Goal: Task Accomplishment & Management: Complete application form

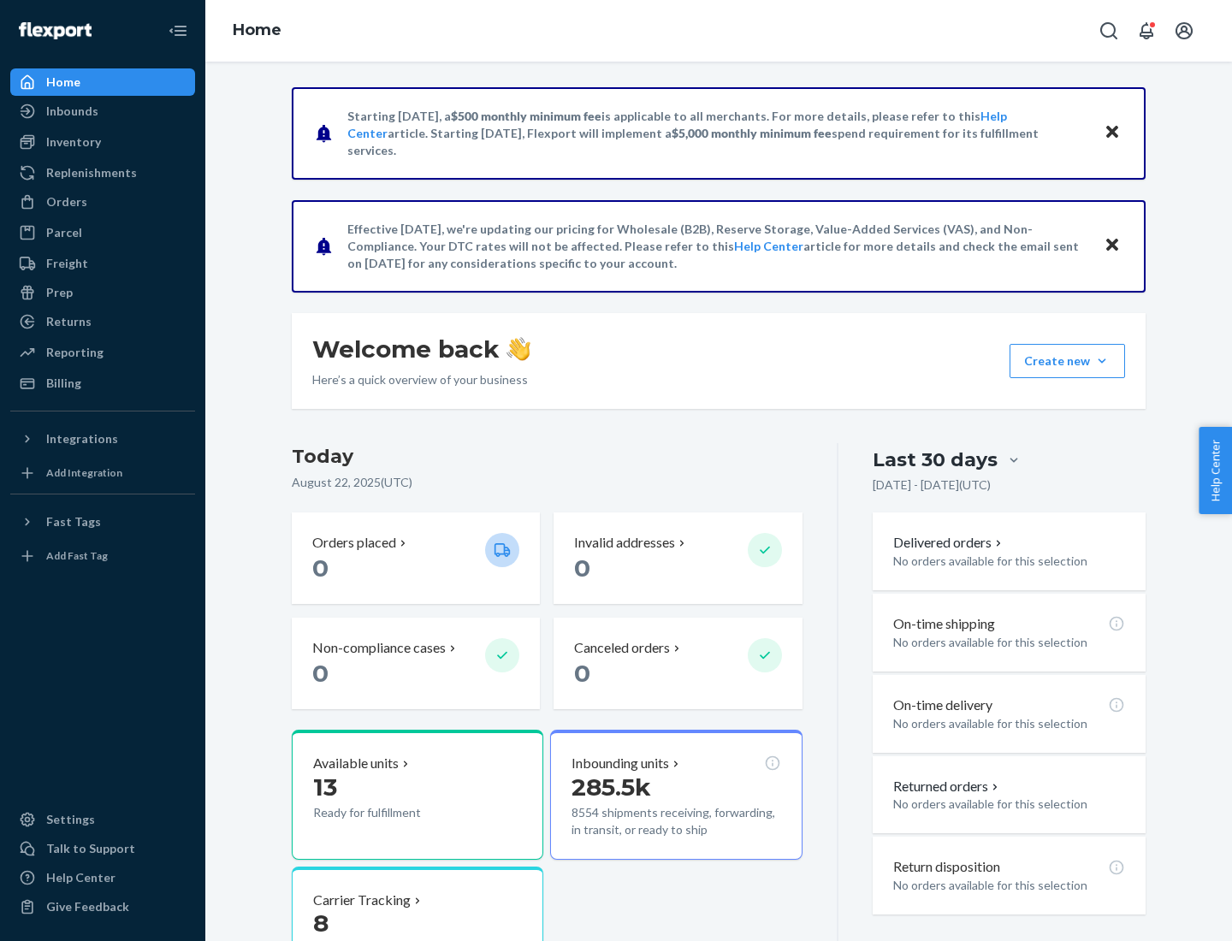
click at [1102, 361] on button "Create new Create new inbound Create new order Create new product" at bounding box center [1066, 361] width 115 height 34
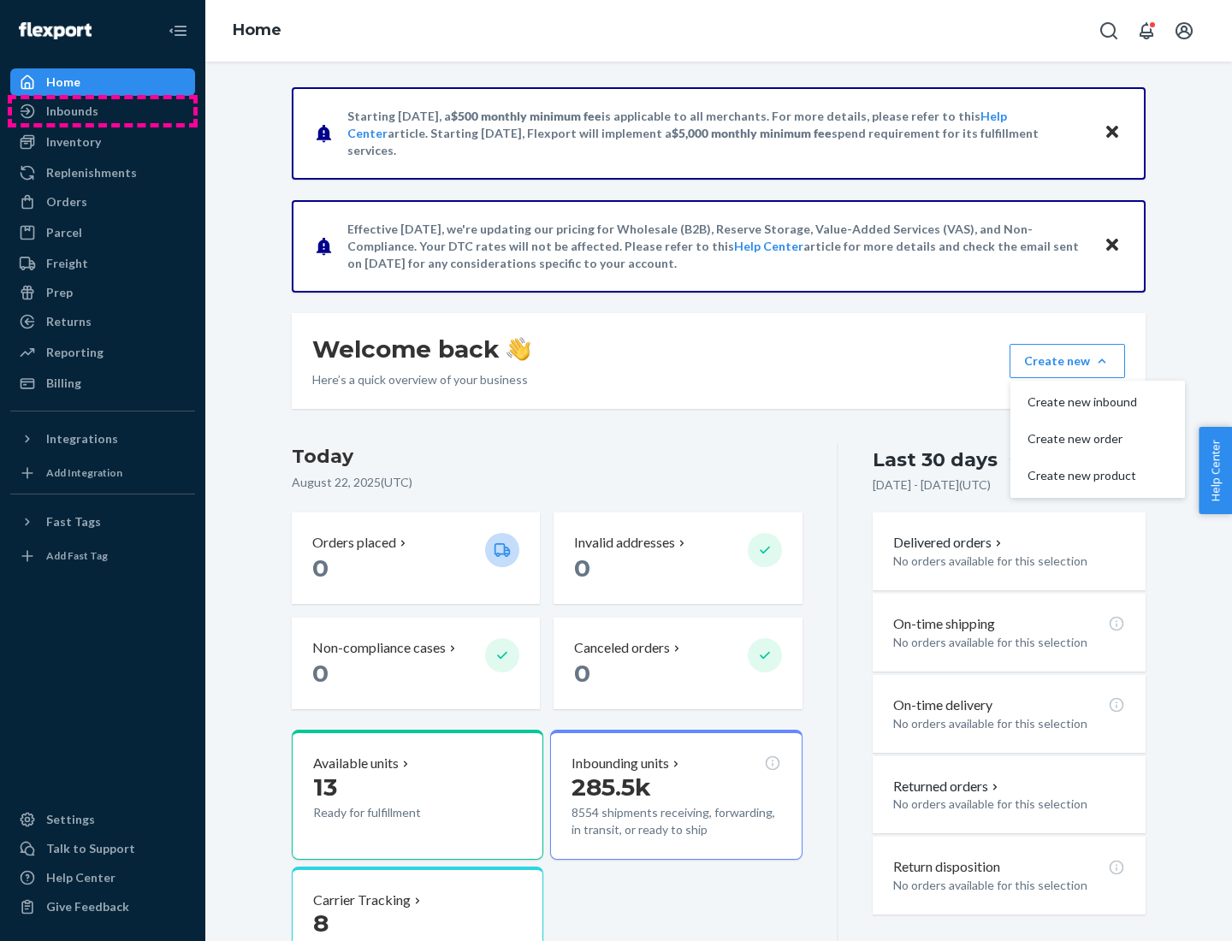
click at [103, 111] on div "Inbounds" at bounding box center [102, 111] width 181 height 24
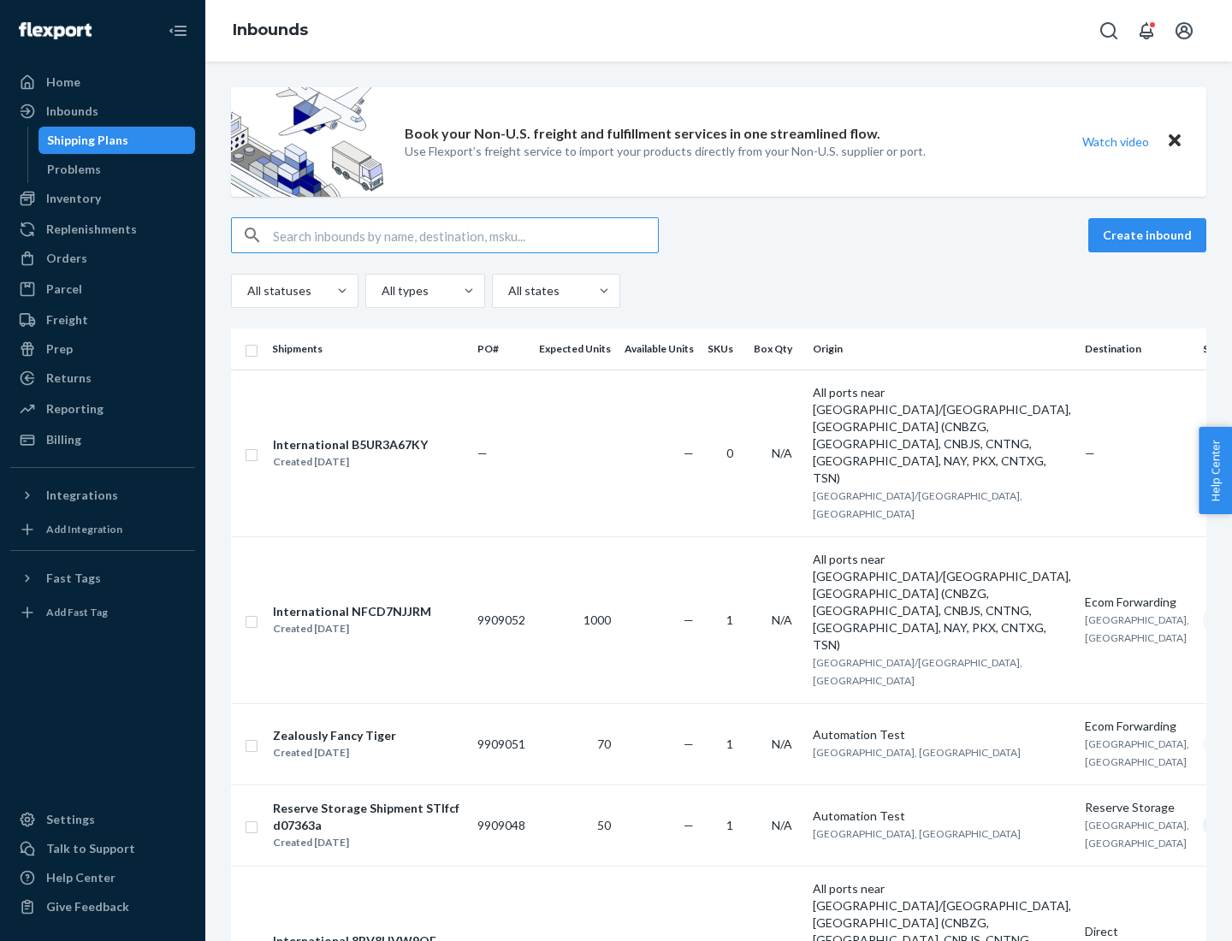
click at [1150, 235] on button "Create inbound" at bounding box center [1147, 235] width 118 height 34
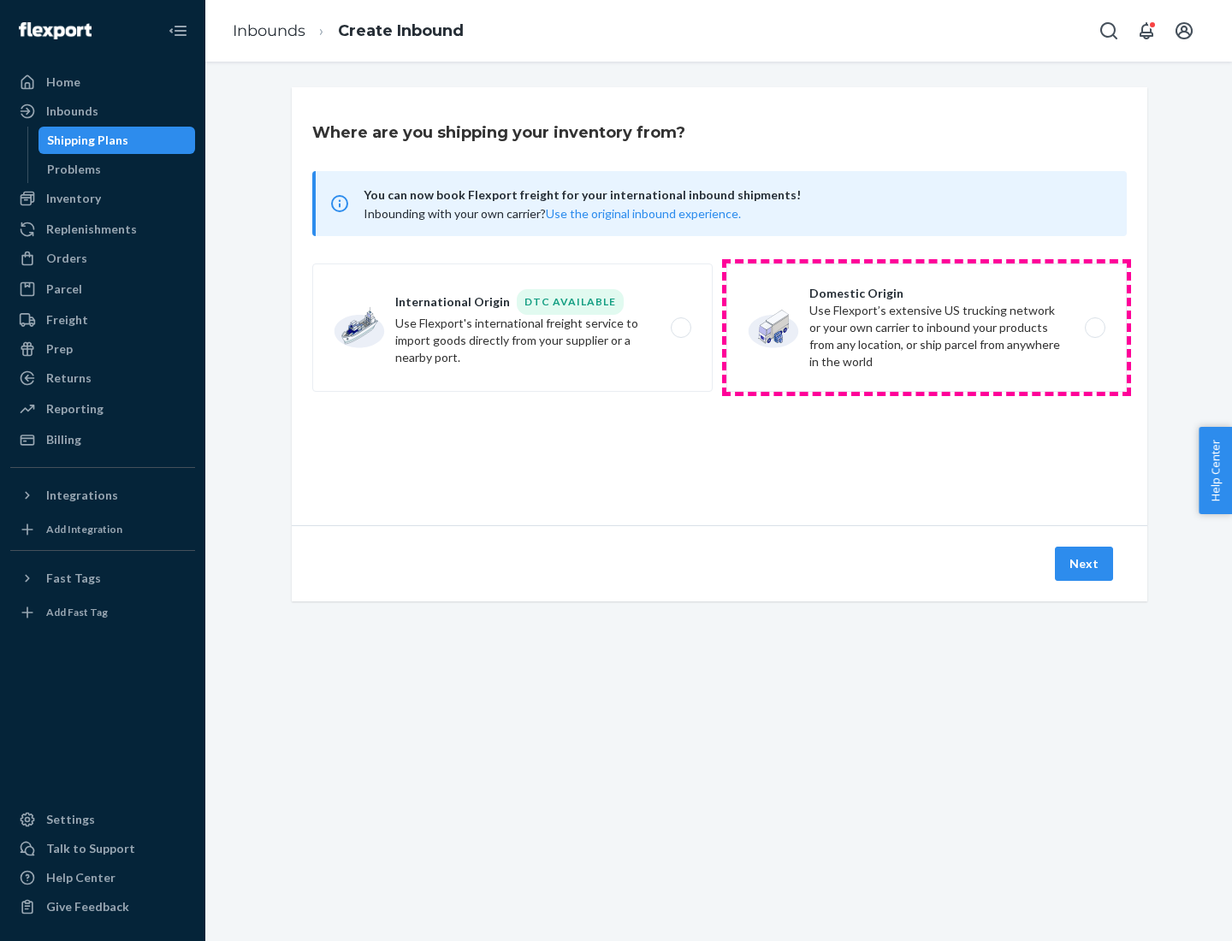
click at [926, 328] on label "Domestic Origin Use Flexport’s extensive US trucking network or your own carrie…" at bounding box center [926, 327] width 400 height 128
click at [1094, 328] on input "Domestic Origin Use Flexport’s extensive US trucking network or your own carrie…" at bounding box center [1099, 328] width 11 height 11
radio input "true"
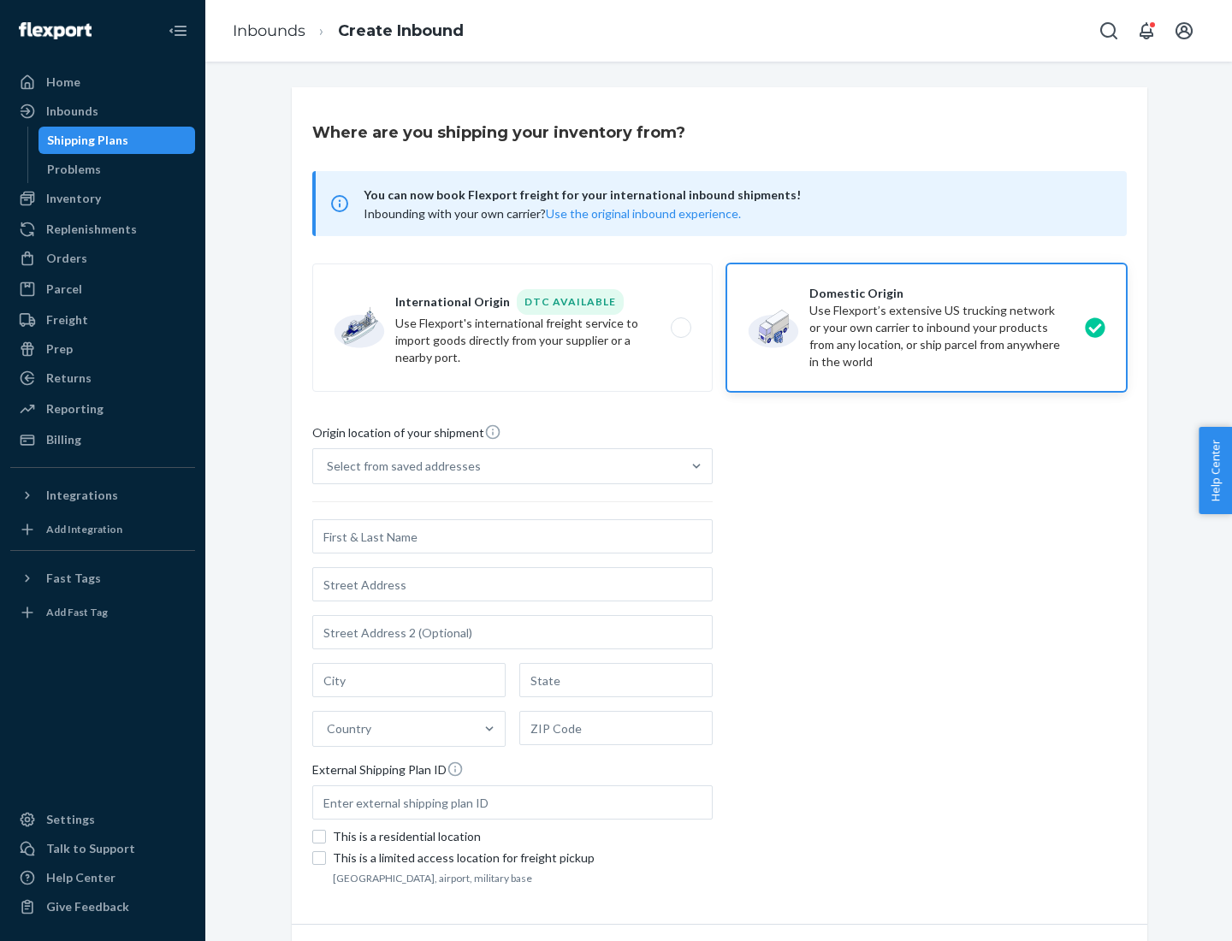
click at [400, 466] on div "Select from saved addresses" at bounding box center [404, 466] width 154 height 17
click at [329, 466] on input "Select from saved addresses" at bounding box center [328, 466] width 2 height 17
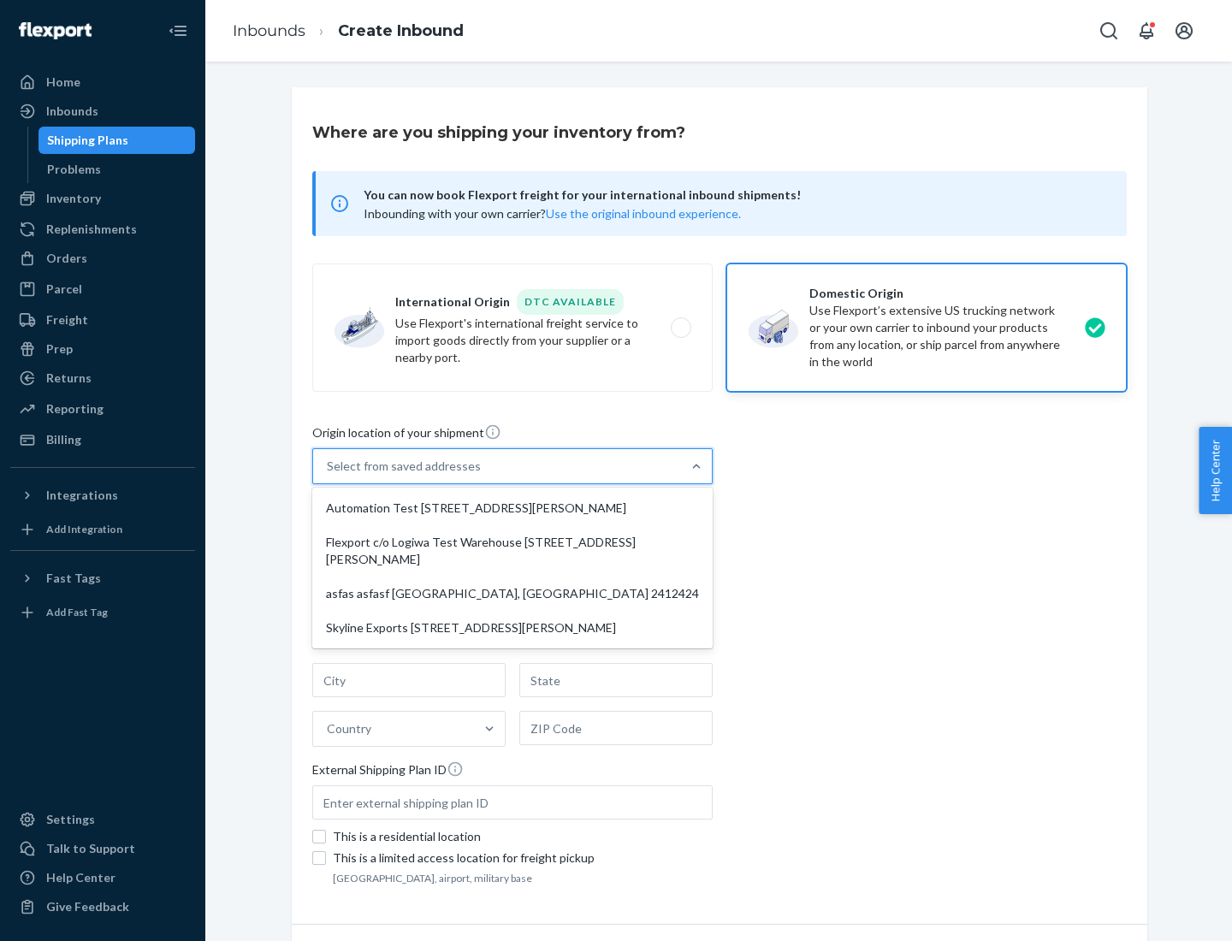
scroll to position [7, 0]
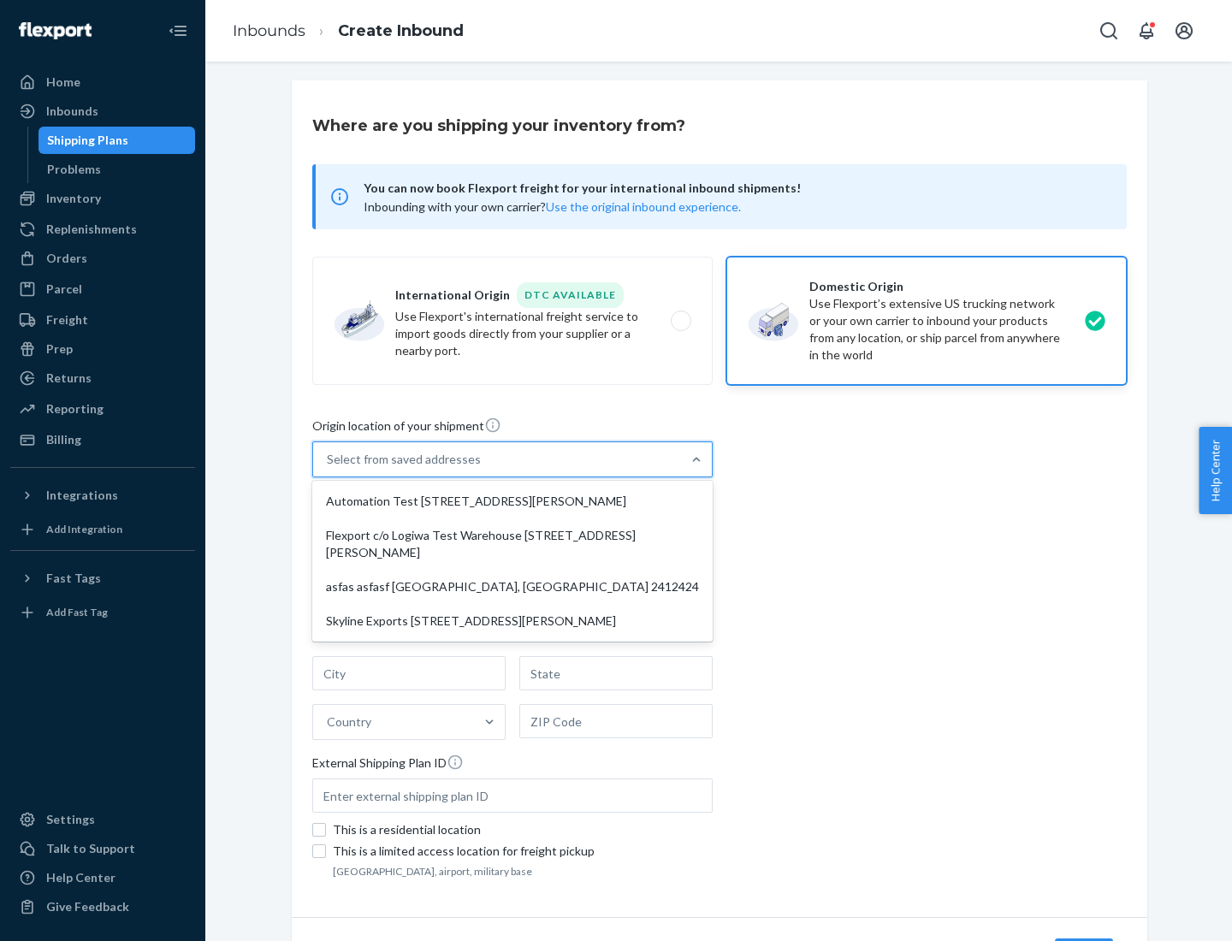
click at [512, 501] on div "Automation Test [STREET_ADDRESS][PERSON_NAME]" at bounding box center [513, 501] width 394 height 34
click at [329, 468] on input "option Automation Test [STREET_ADDRESS][PERSON_NAME] focused, 1 of 4. 4 results…" at bounding box center [328, 459] width 2 height 17
type input "Automation Test"
type input "9th Floor"
type input "[GEOGRAPHIC_DATA]"
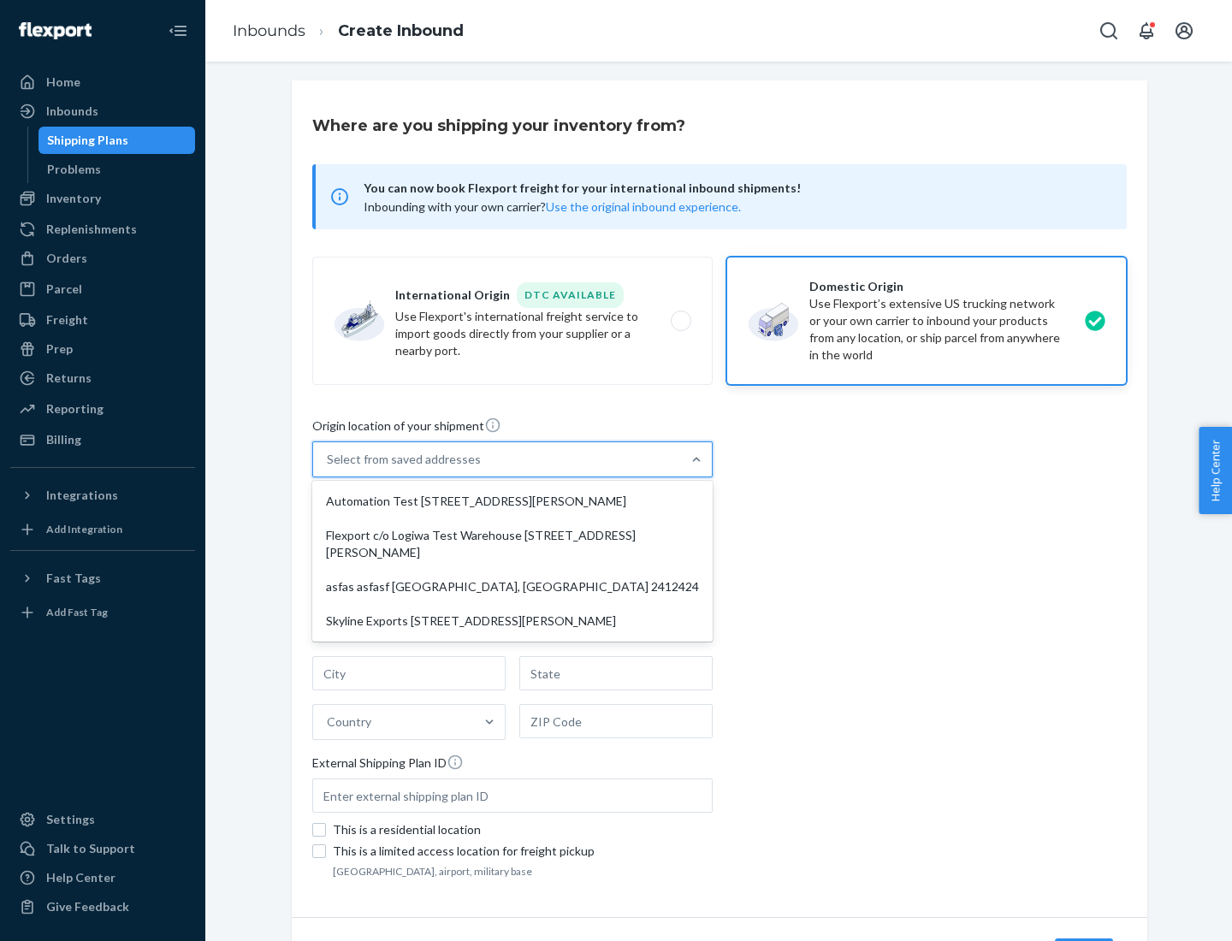
type input "CA"
type input "94104"
type input "[STREET_ADDRESS][PERSON_NAME]"
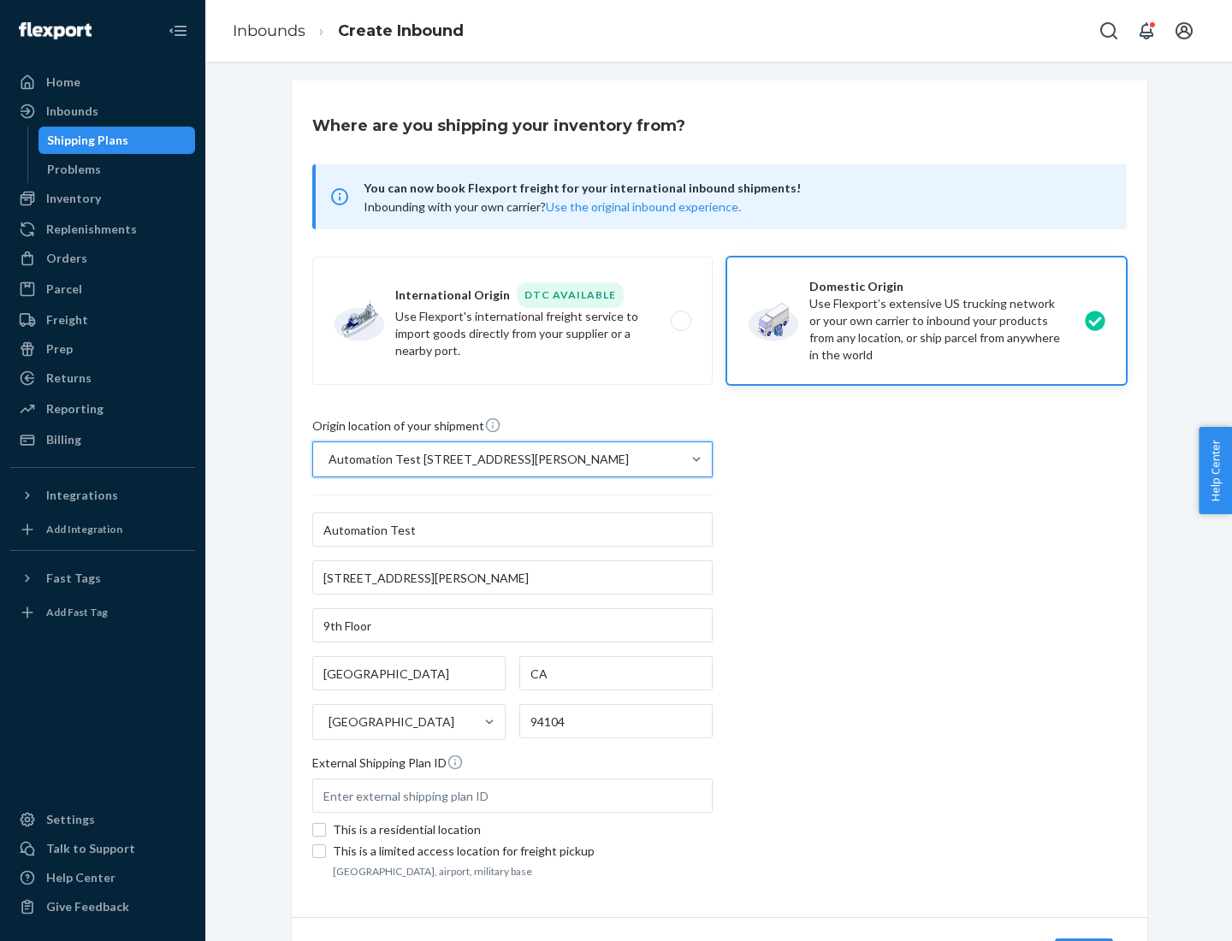
scroll to position [100, 0]
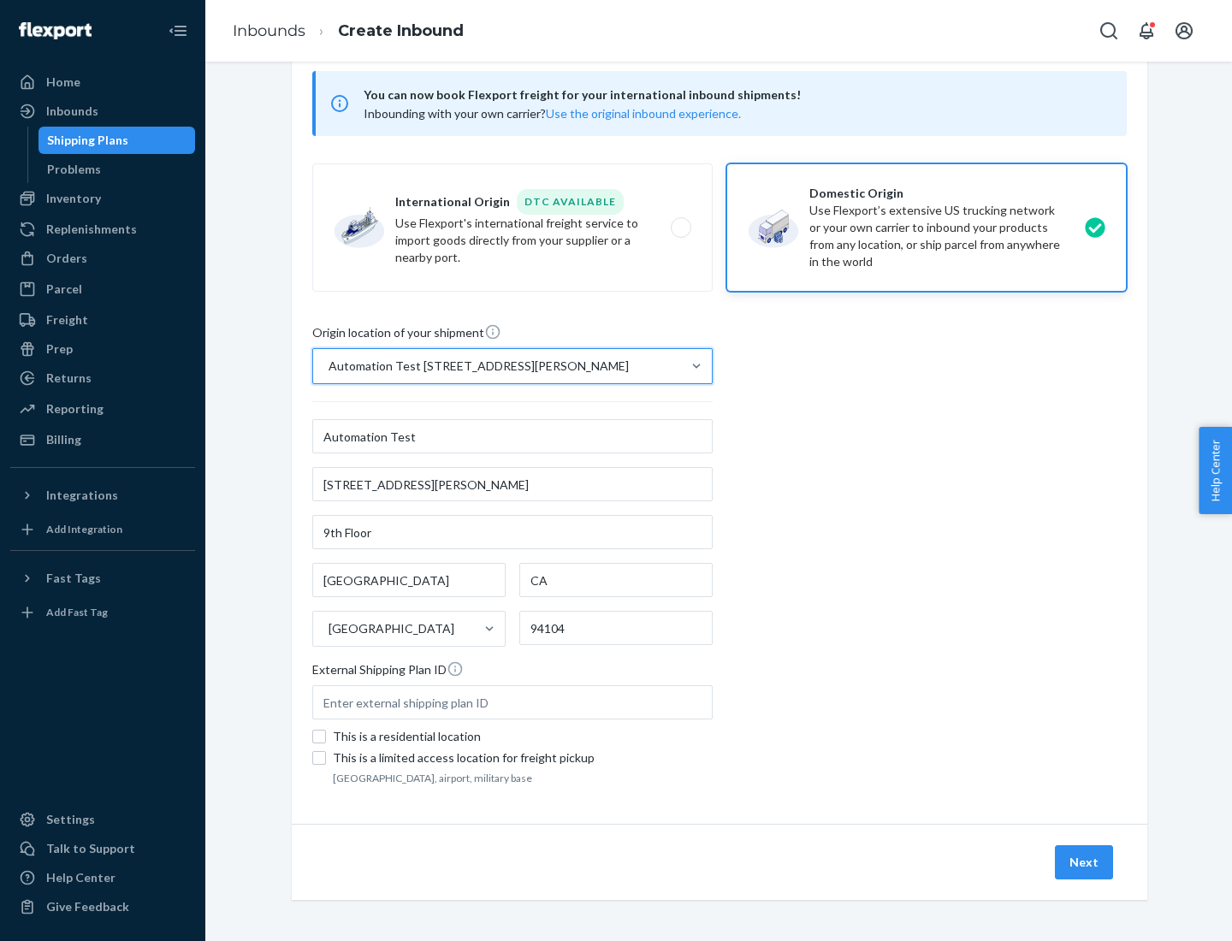
click at [1085, 862] on button "Next" at bounding box center [1084, 862] width 58 height 34
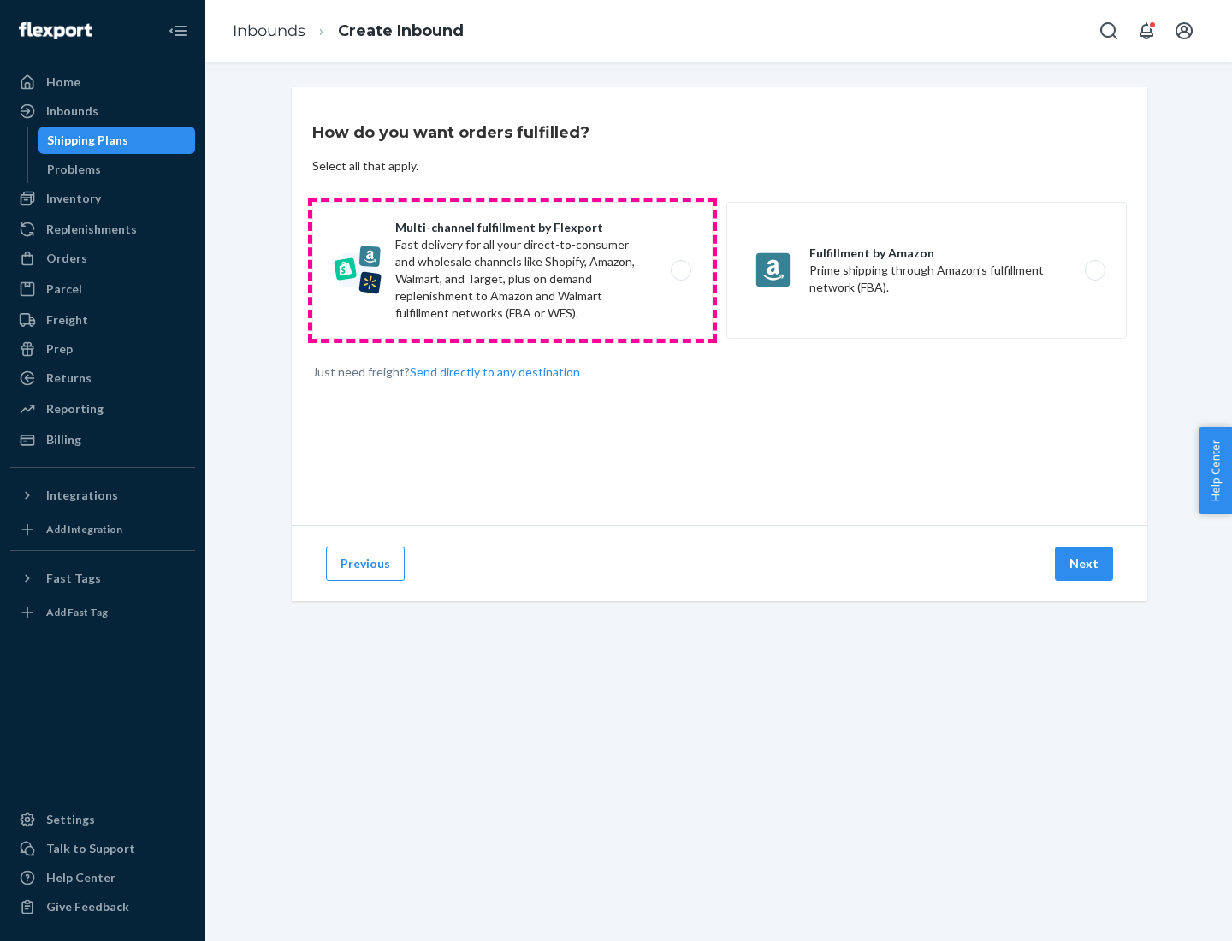
click at [512, 270] on label "Multi-channel fulfillment by Flexport Fast delivery for all your direct-to-cons…" at bounding box center [512, 270] width 400 height 137
click at [680, 270] on input "Multi-channel fulfillment by Flexport Fast delivery for all your direct-to-cons…" at bounding box center [685, 270] width 11 height 11
radio input "true"
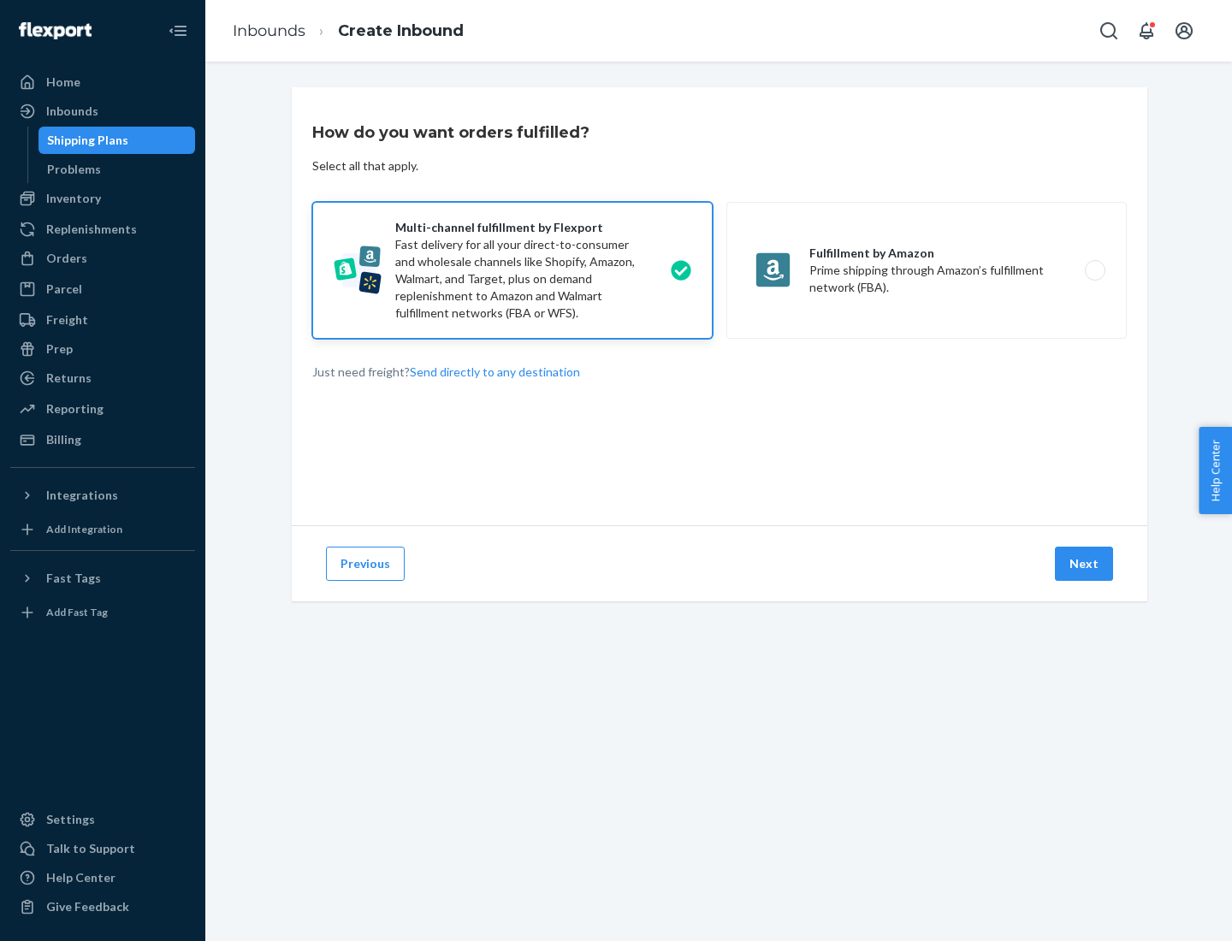
click at [1085, 564] on button "Next" at bounding box center [1084, 564] width 58 height 34
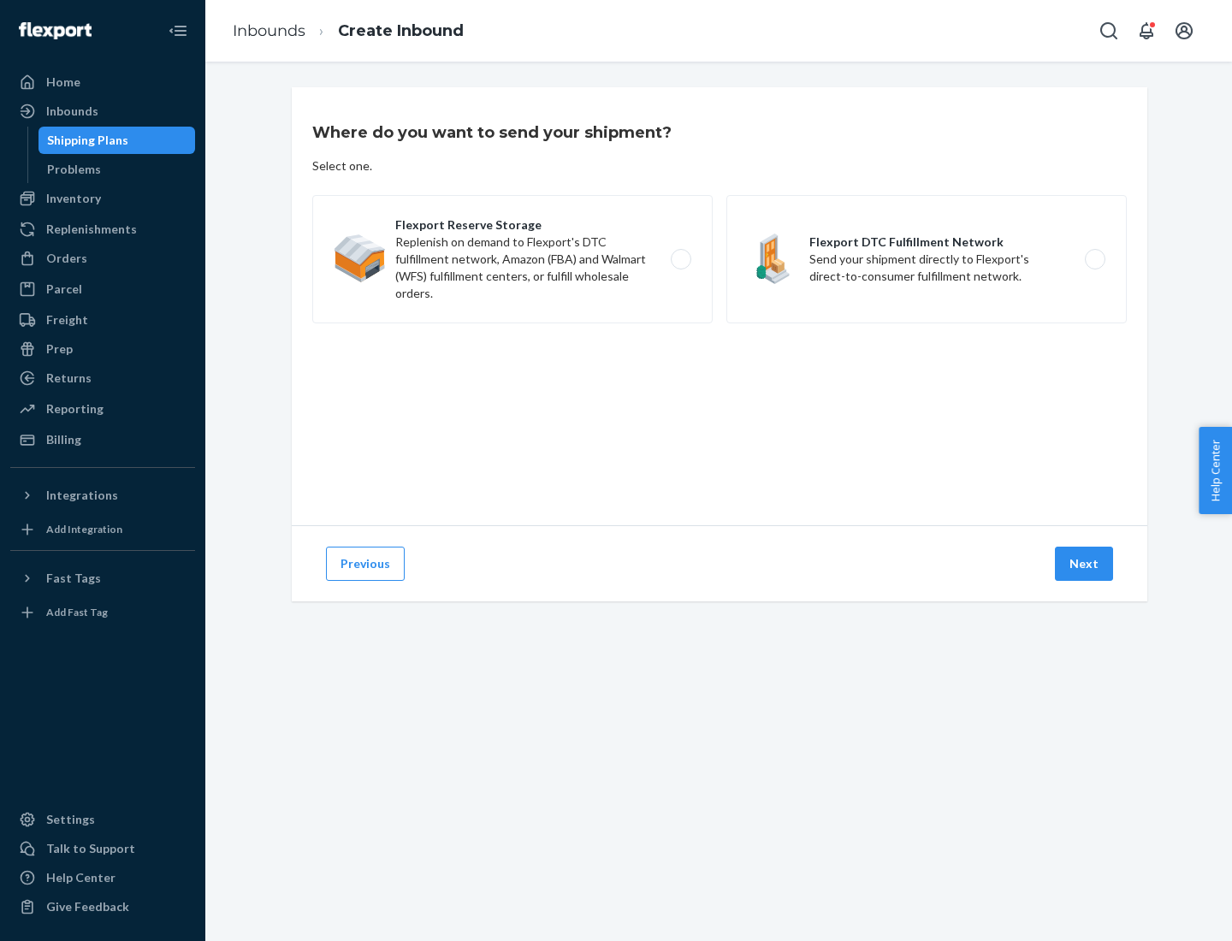
click at [926, 259] on label "Flexport DTC Fulfillment Network Send your shipment directly to Flexport's dire…" at bounding box center [926, 259] width 400 height 128
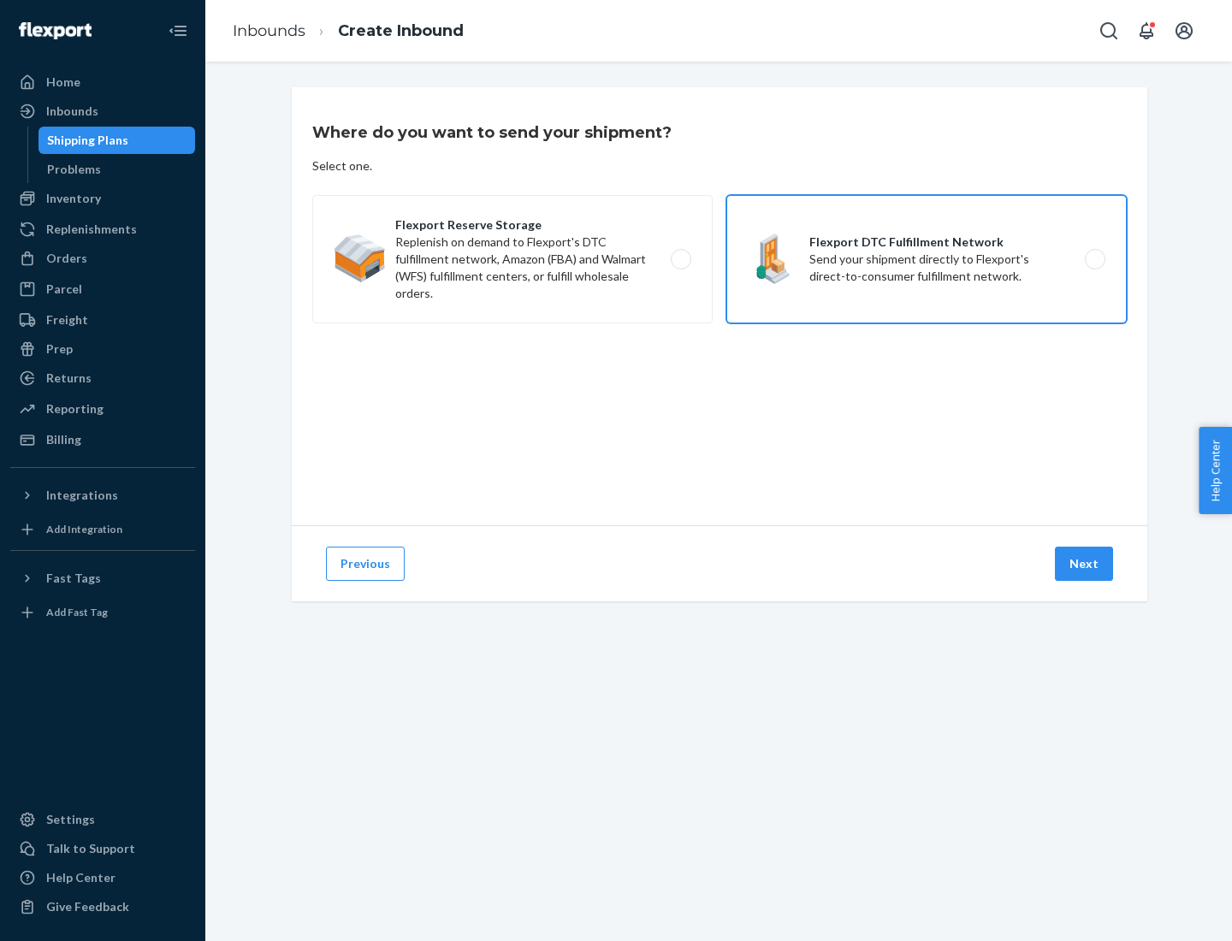
click at [1094, 259] on input "Flexport DTC Fulfillment Network Send your shipment directly to Flexport's dire…" at bounding box center [1099, 259] width 11 height 11
radio input "true"
click at [1085, 564] on button "Next" at bounding box center [1084, 564] width 58 height 34
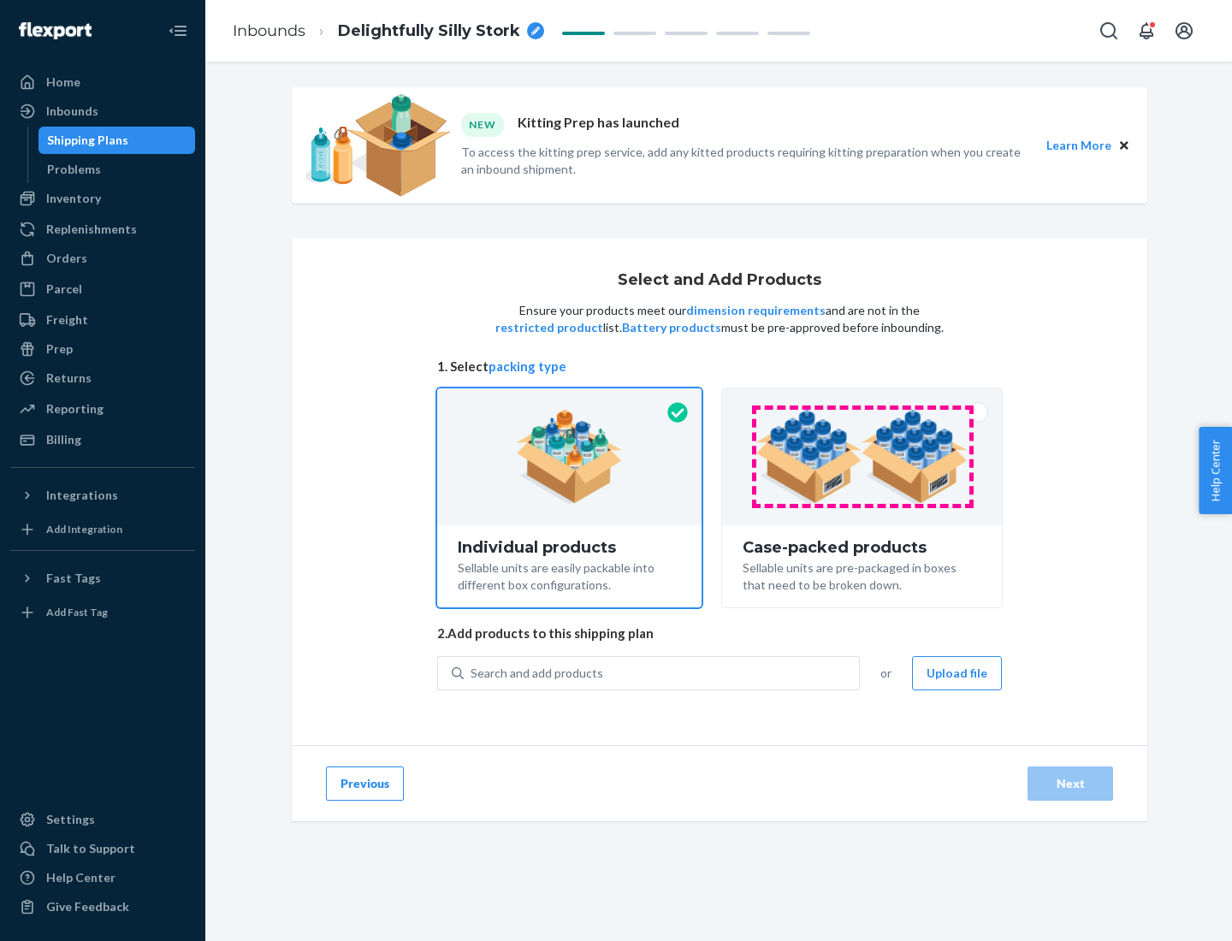
click at [862, 457] on img at bounding box center [861, 457] width 213 height 94
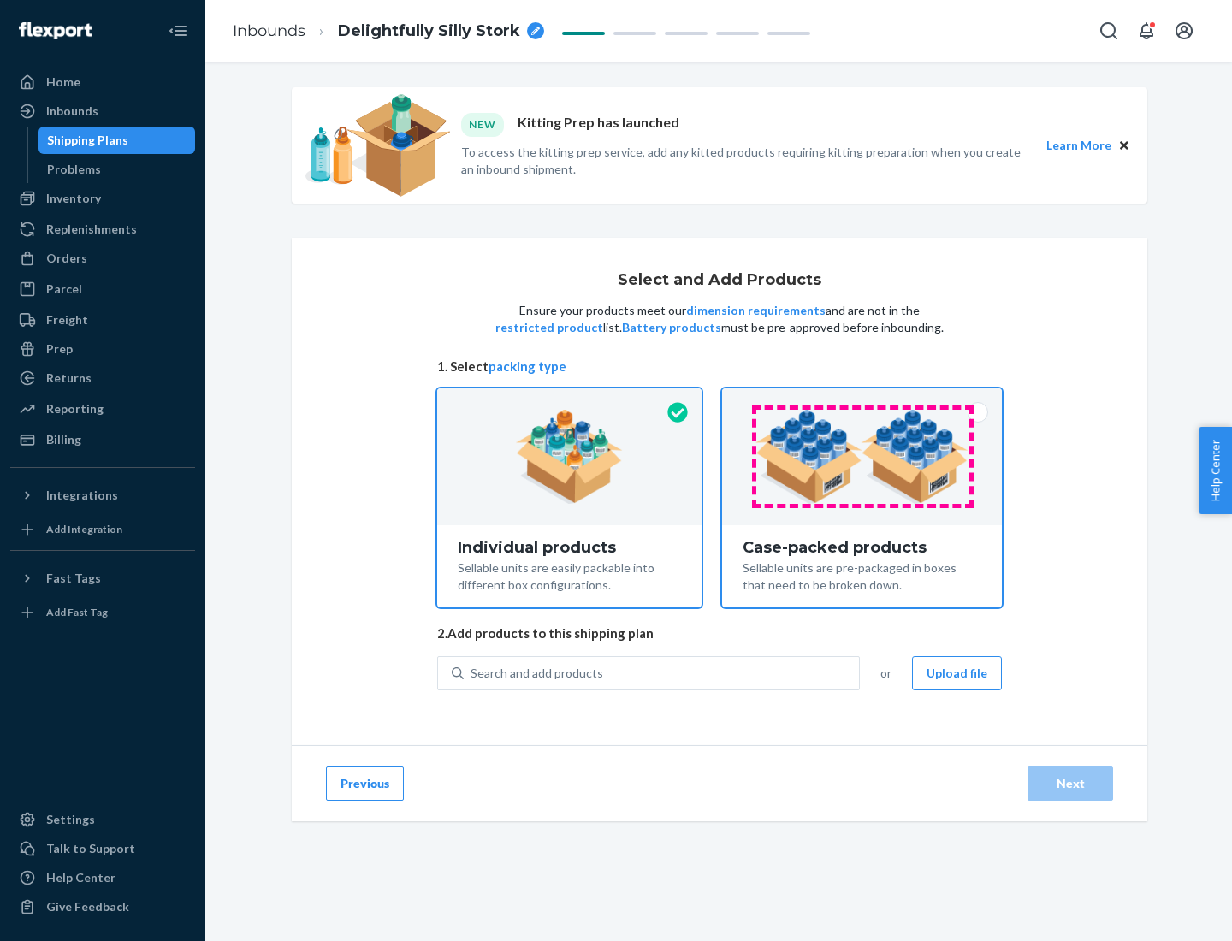
click at [862, 400] on input "Case-packed products Sellable units are pre-packaged in boxes that need to be b…" at bounding box center [861, 393] width 11 height 11
radio input "true"
radio input "false"
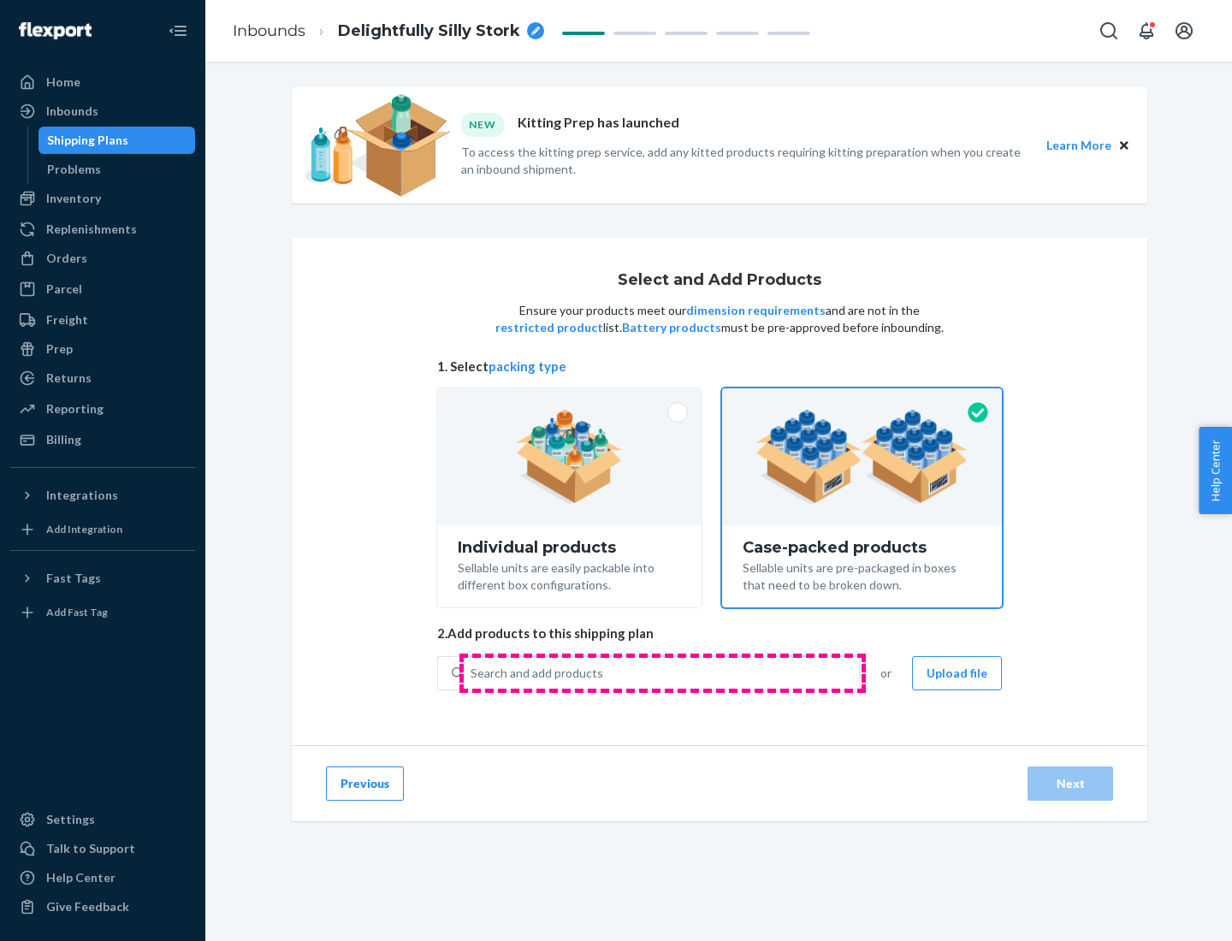
click at [662, 672] on div "Search and add products" at bounding box center [661, 673] width 395 height 31
click at [472, 672] on input "Search and add products" at bounding box center [472, 673] width 2 height 17
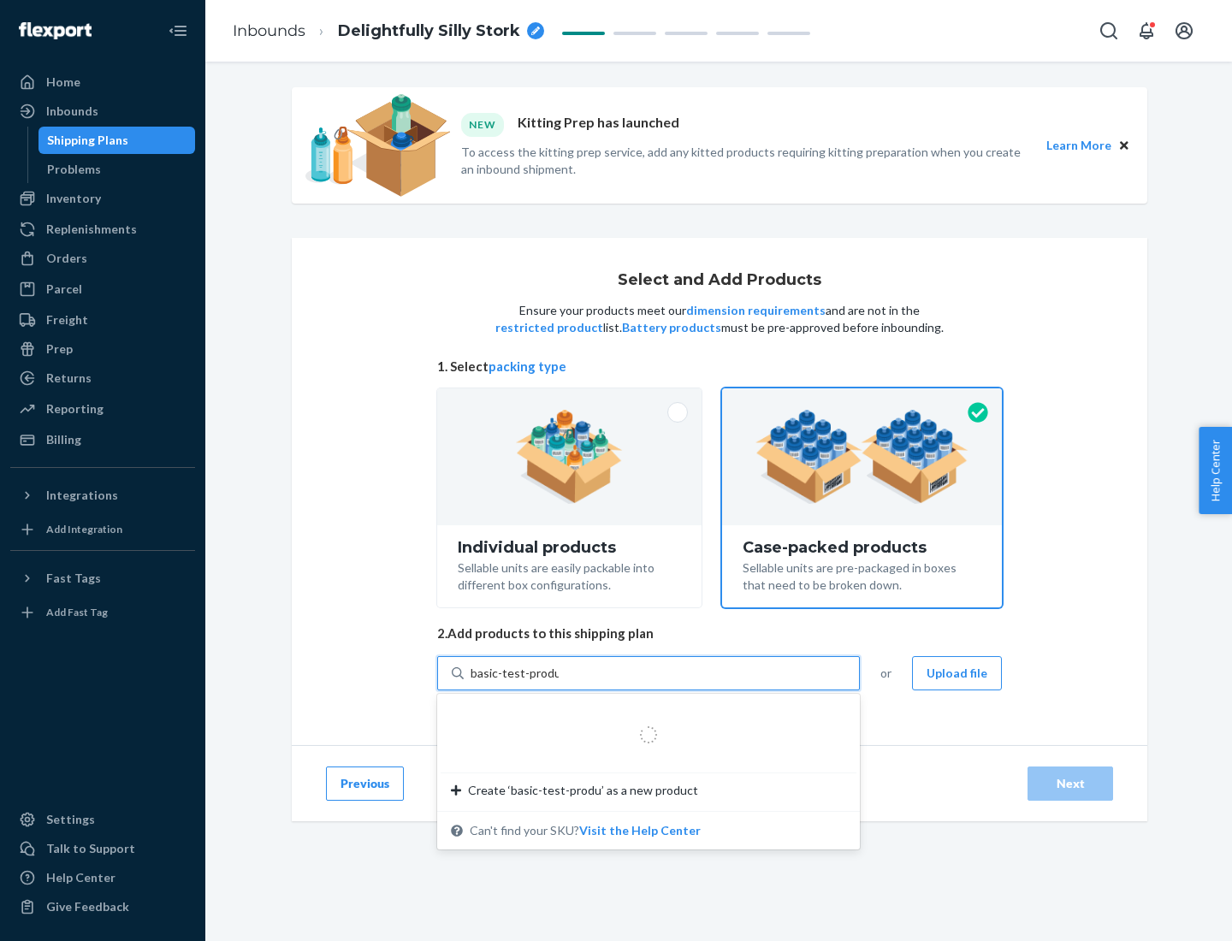
type input "basic-test-product-1"
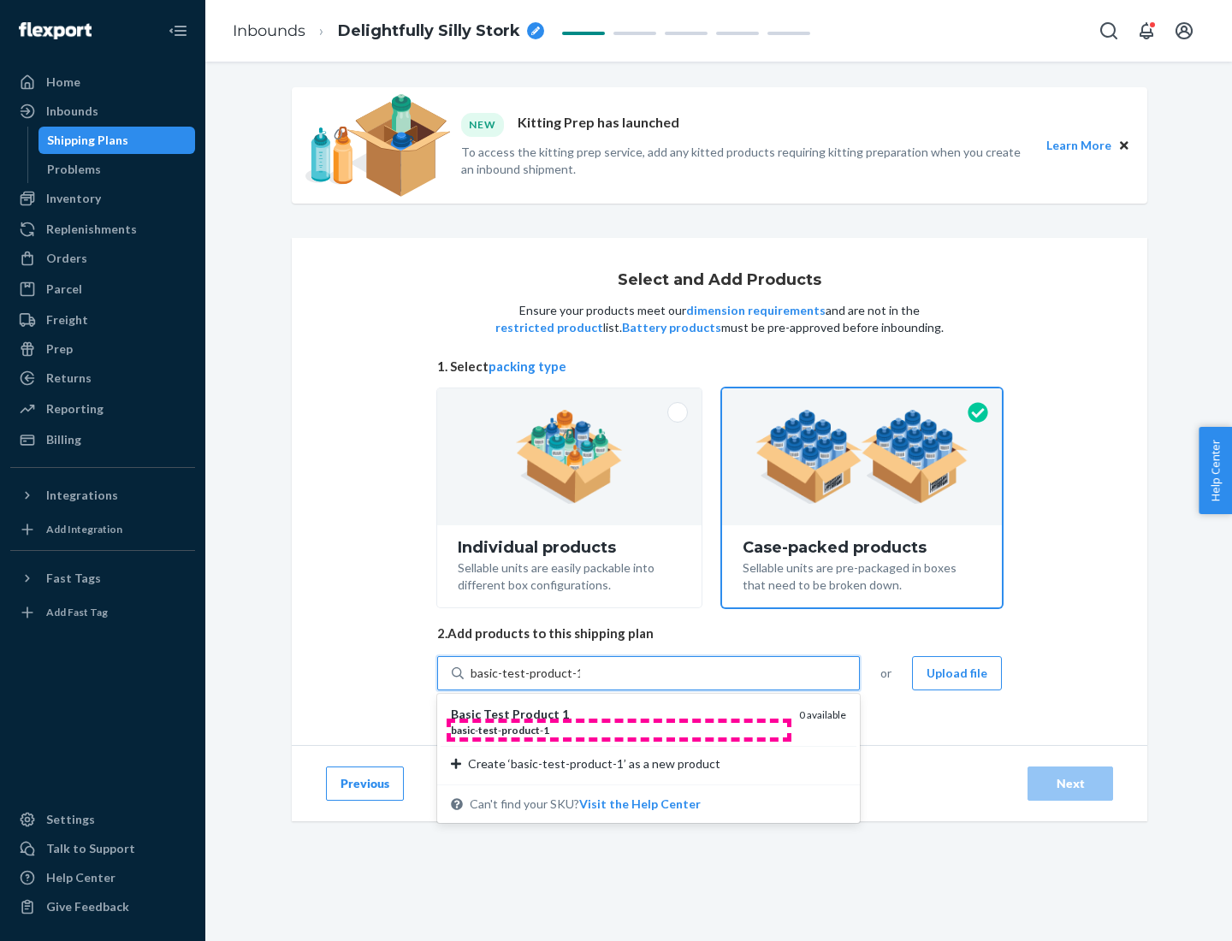
click at [619, 730] on div "basic - test - product - 1" at bounding box center [618, 730] width 334 height 15
click at [580, 682] on input "basic-test-product-1" at bounding box center [526, 673] width 110 height 17
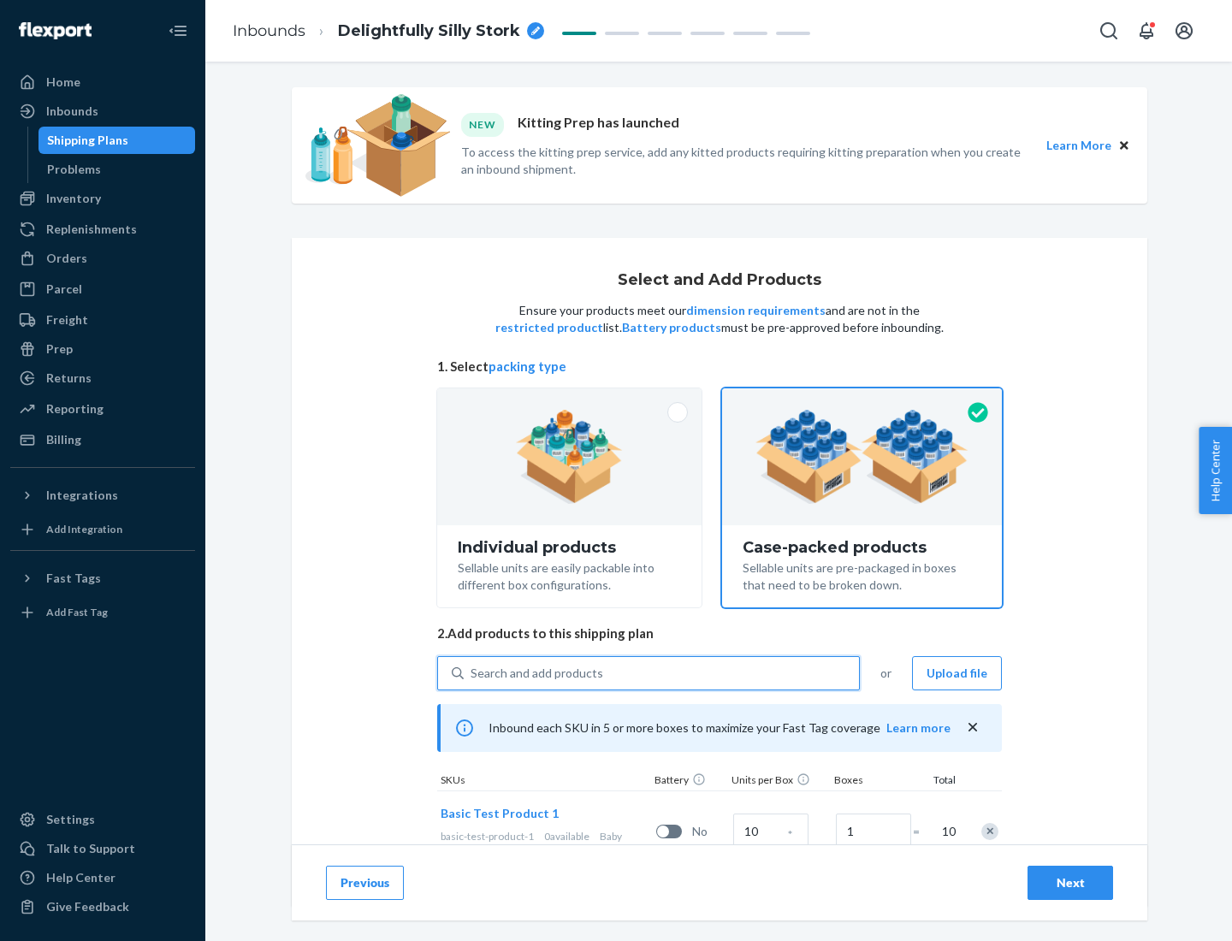
scroll to position [62, 0]
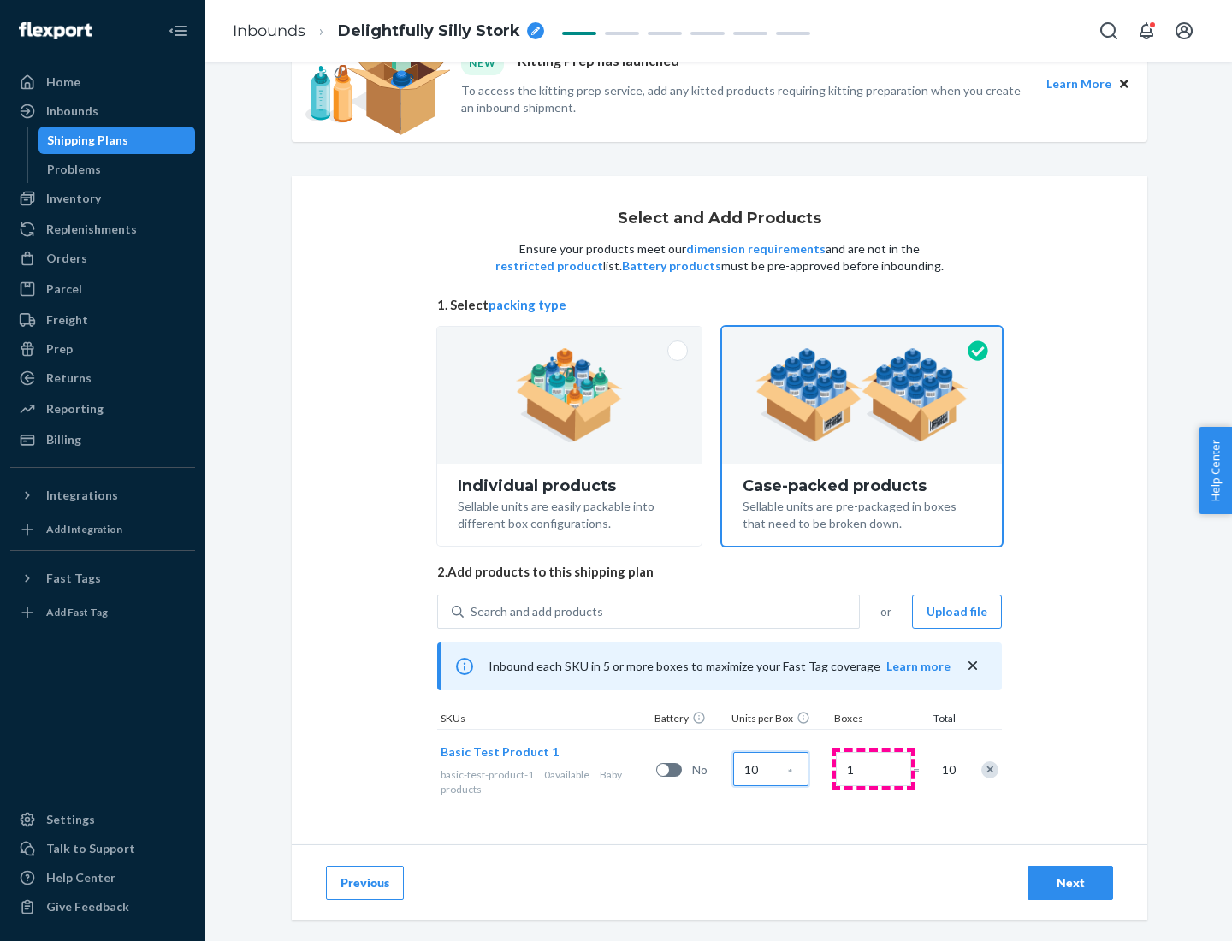
type input "10"
type input "7"
click at [1070, 883] on div "Next" at bounding box center [1070, 882] width 56 height 17
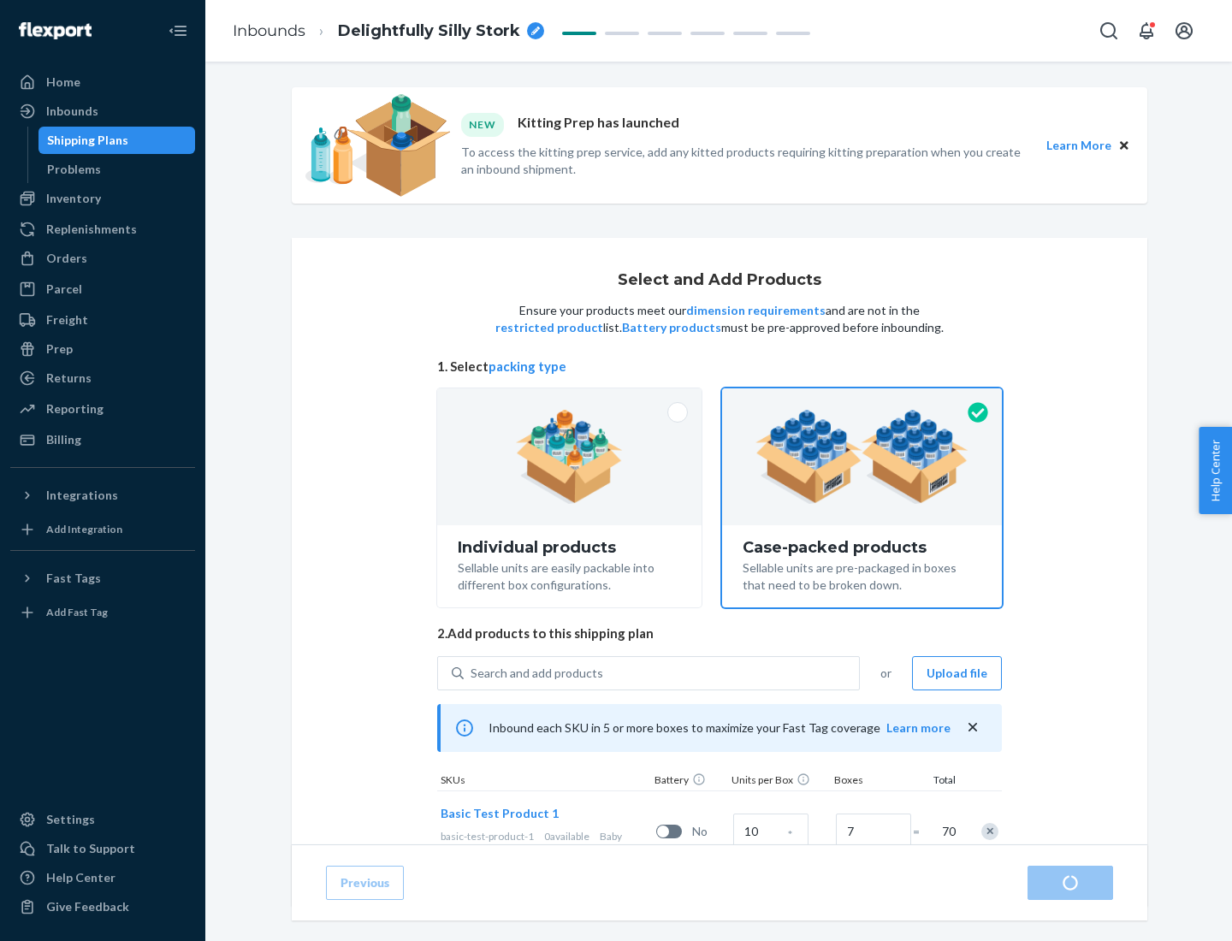
radio input "true"
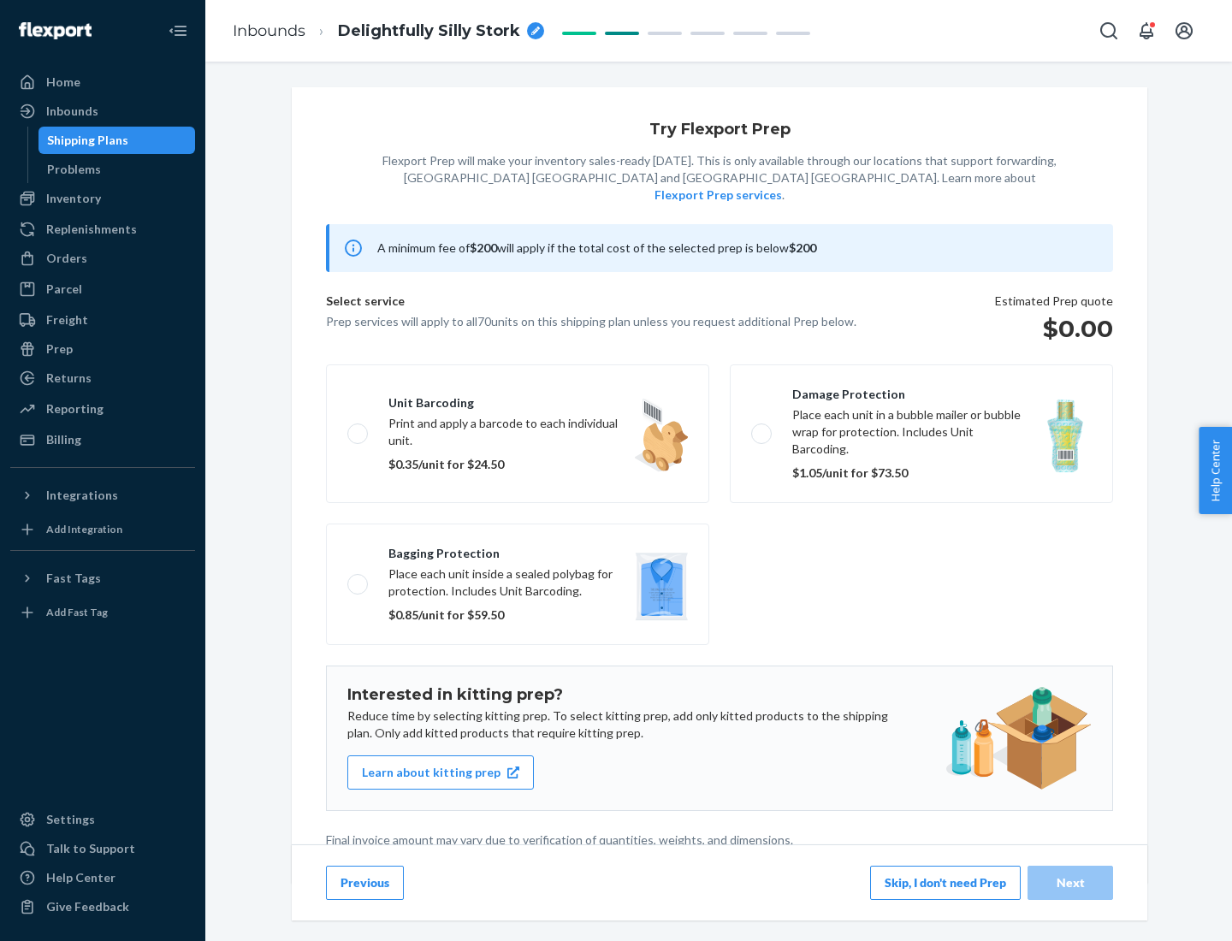
scroll to position [4, 0]
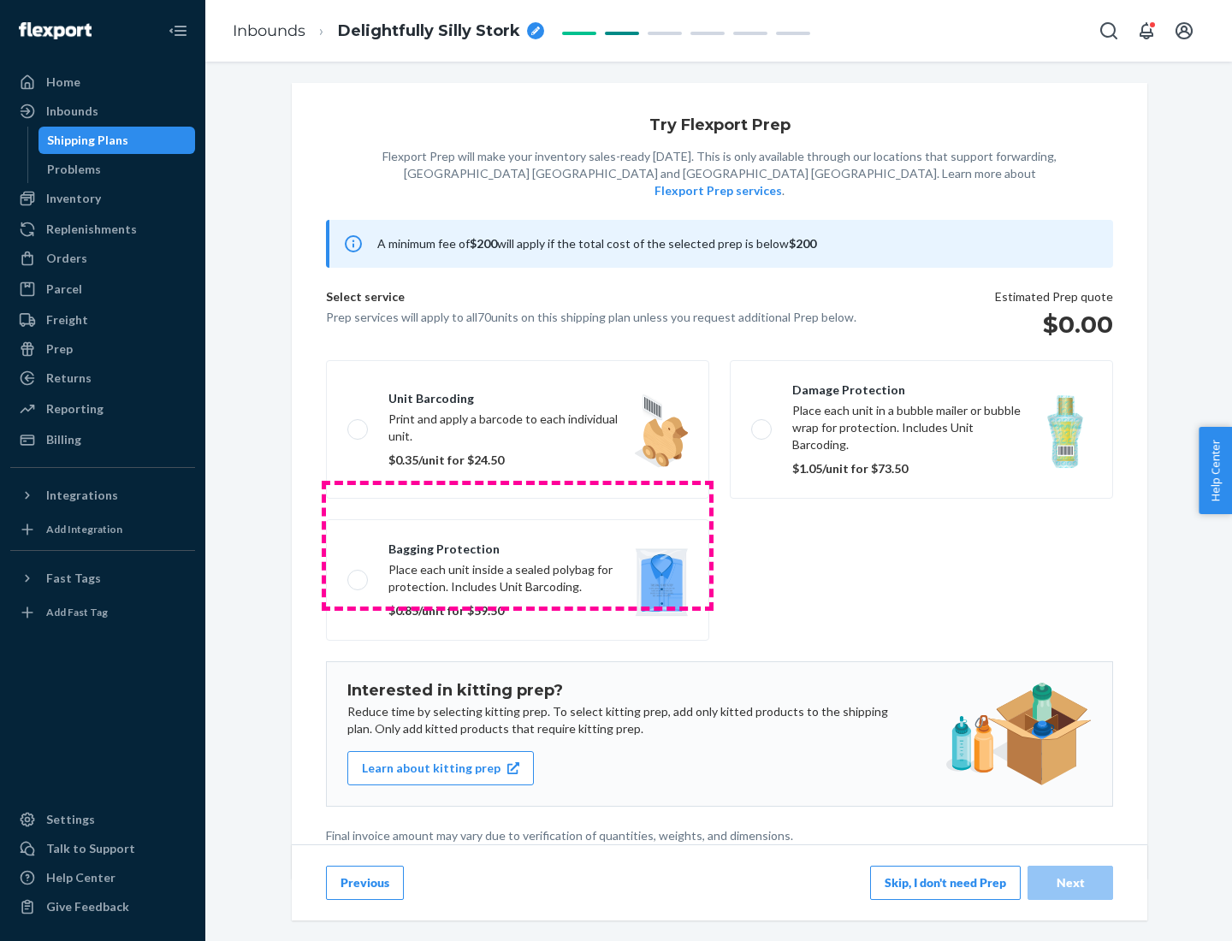
click at [518, 545] on label "Bagging protection Place each unit inside a sealed polybag for protection. Incl…" at bounding box center [517, 579] width 383 height 121
click at [358, 574] on input "Bagging protection Place each unit inside a sealed polybag for protection. Incl…" at bounding box center [352, 579] width 11 height 11
checkbox input "true"
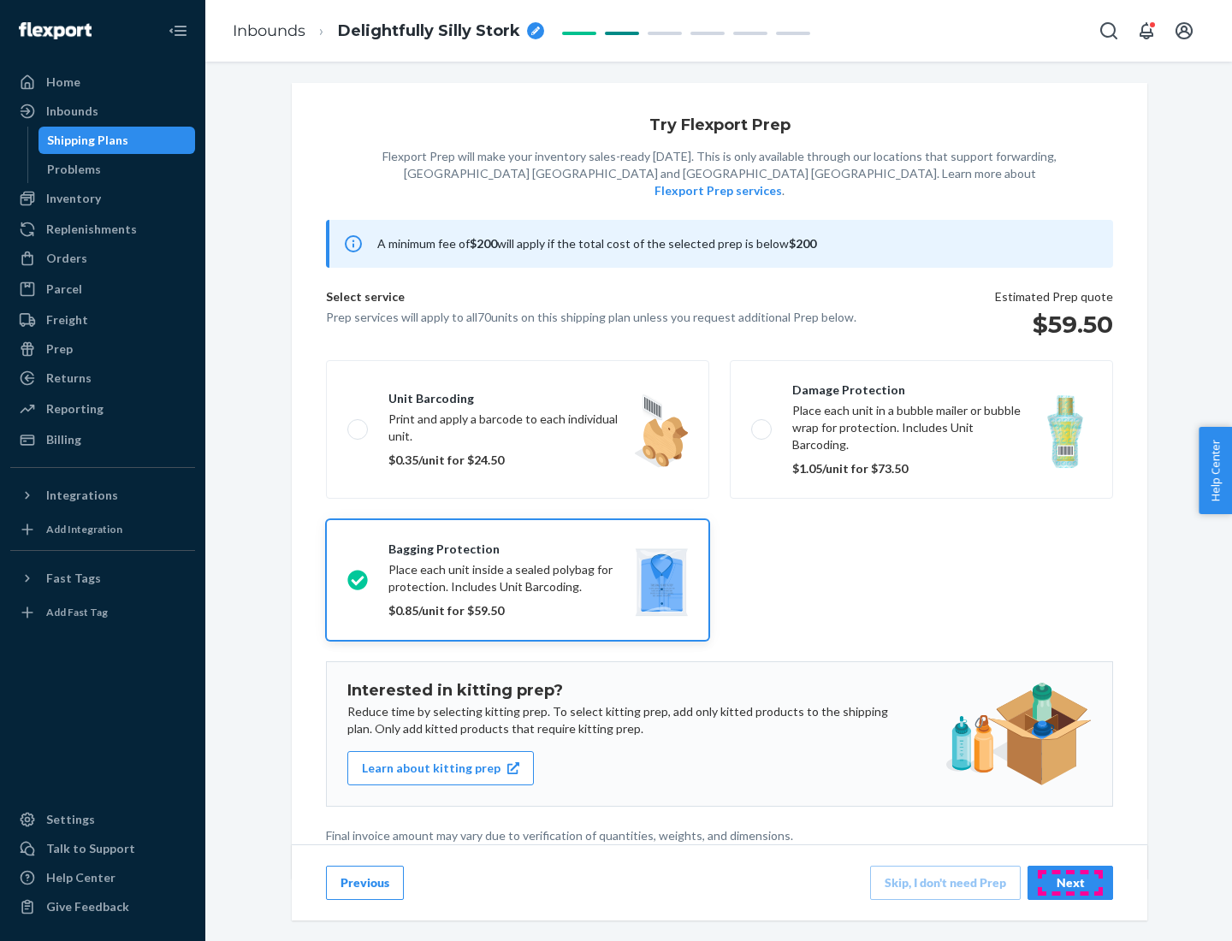
click at [1070, 882] on div "Next" at bounding box center [1070, 882] width 56 height 17
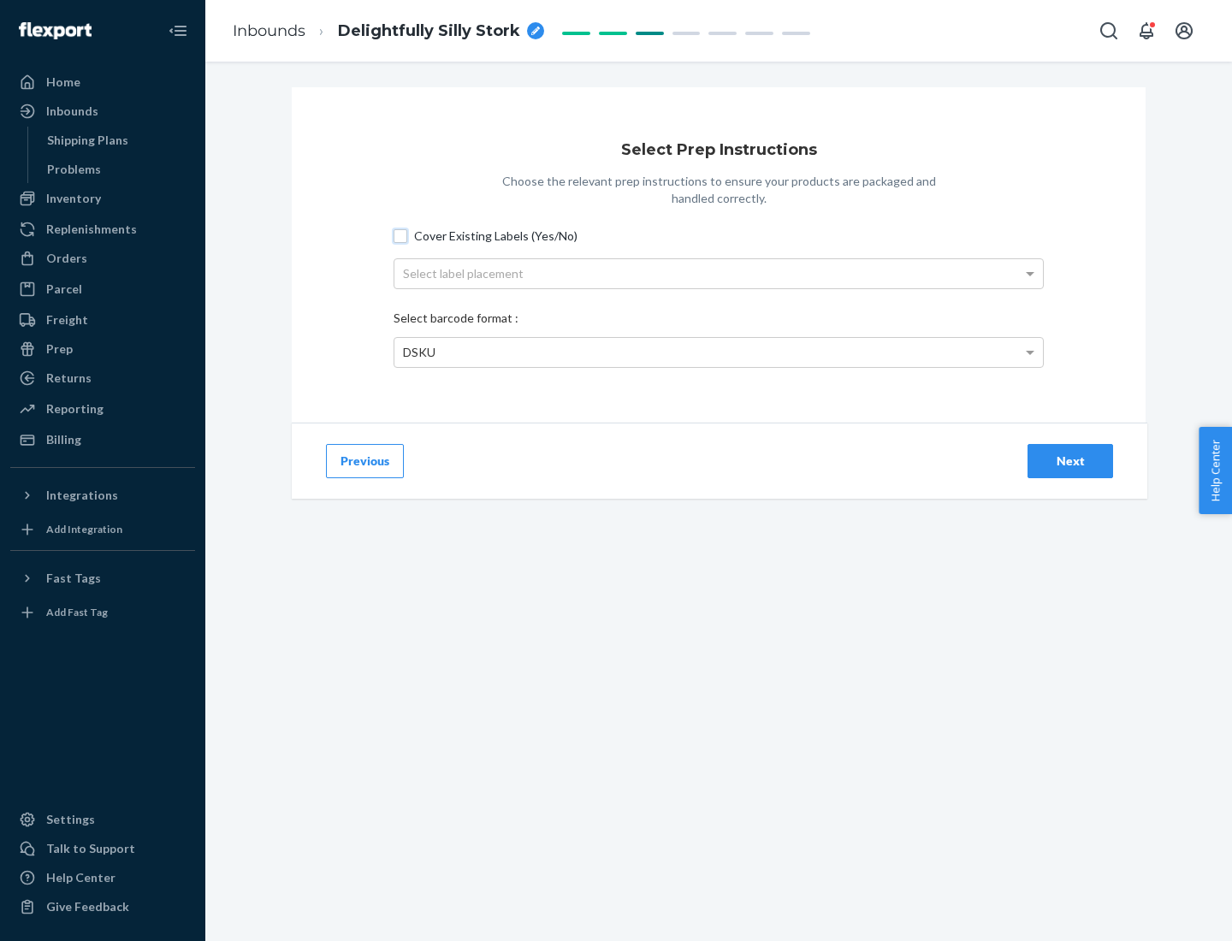
click at [400, 235] on input "Cover Existing Labels (Yes/No)" at bounding box center [401, 236] width 14 height 14
checkbox input "true"
click at [719, 273] on div "Select label placement" at bounding box center [718, 273] width 648 height 29
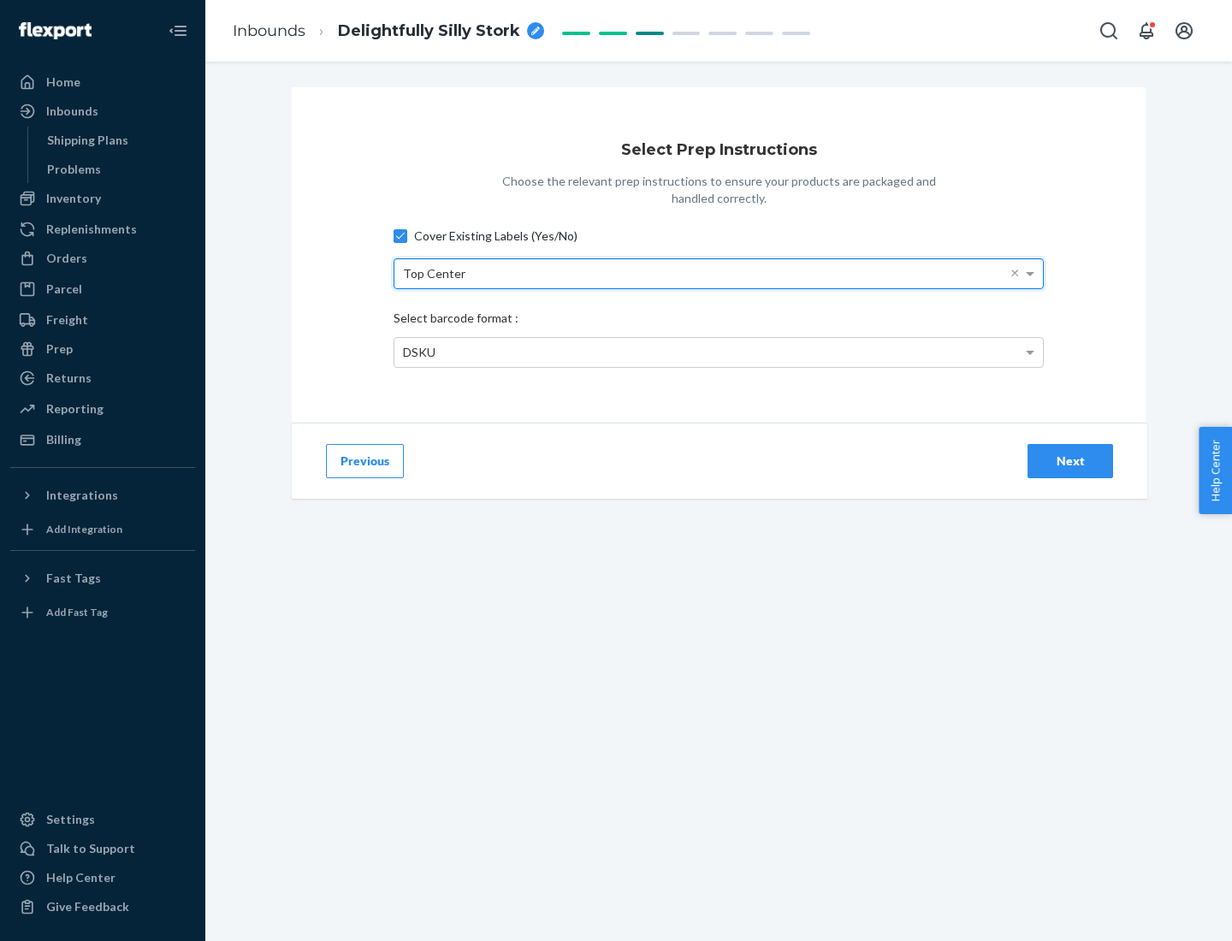
click at [719, 352] on div "DSKU" at bounding box center [718, 352] width 648 height 29
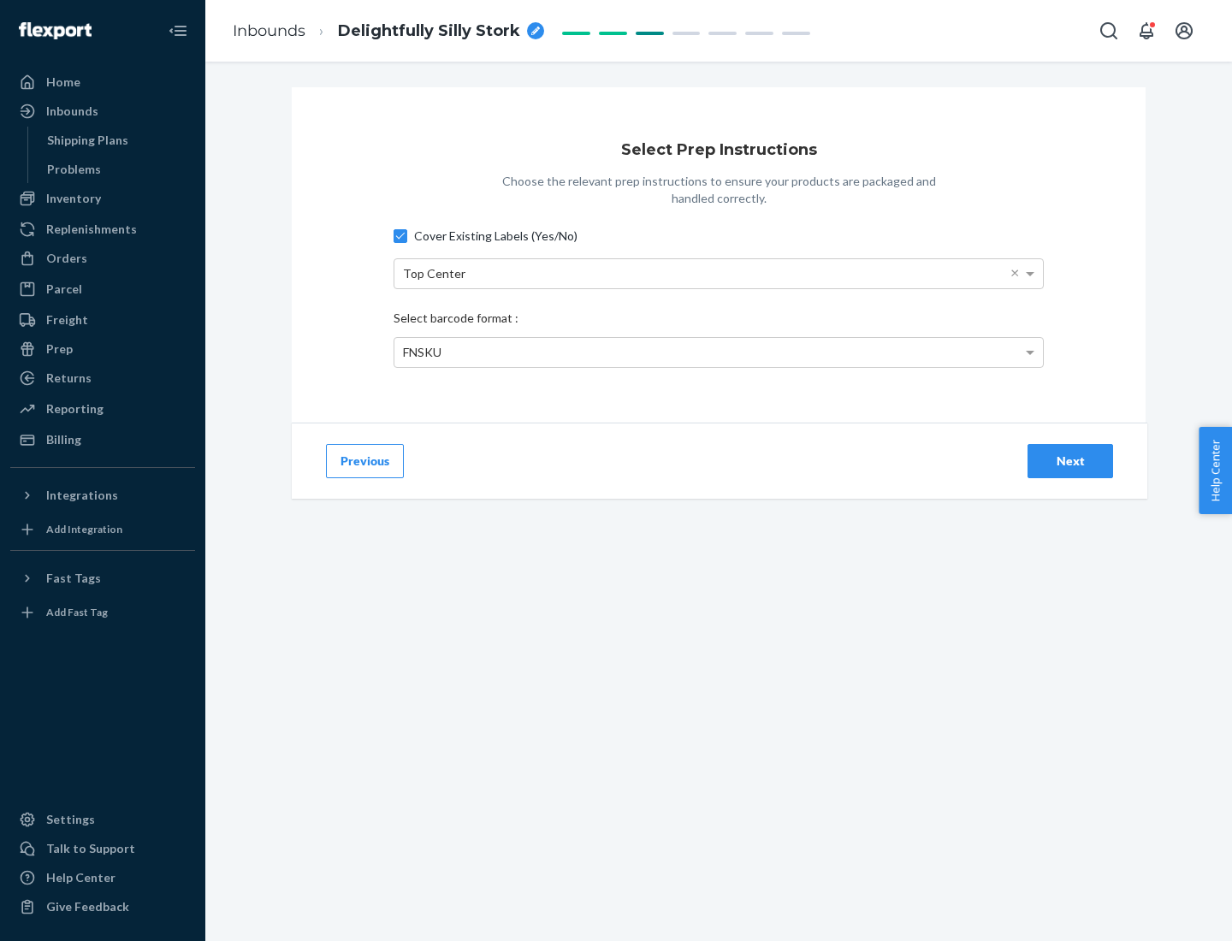
click at [1070, 460] on div "Next" at bounding box center [1070, 461] width 56 height 17
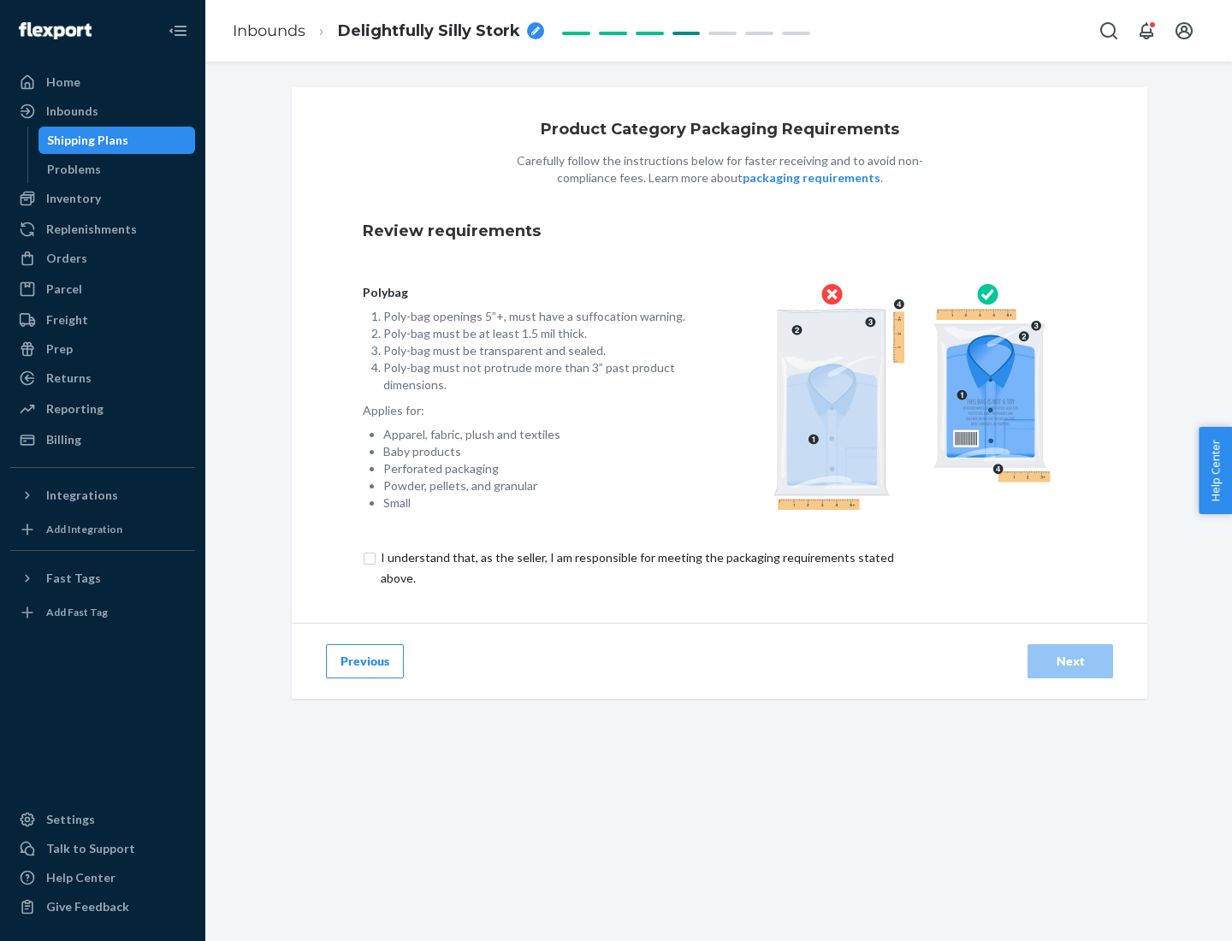
click at [636, 567] on input "checkbox" at bounding box center [647, 568] width 569 height 41
checkbox input "true"
click at [1070, 660] on div "Next" at bounding box center [1070, 661] width 56 height 17
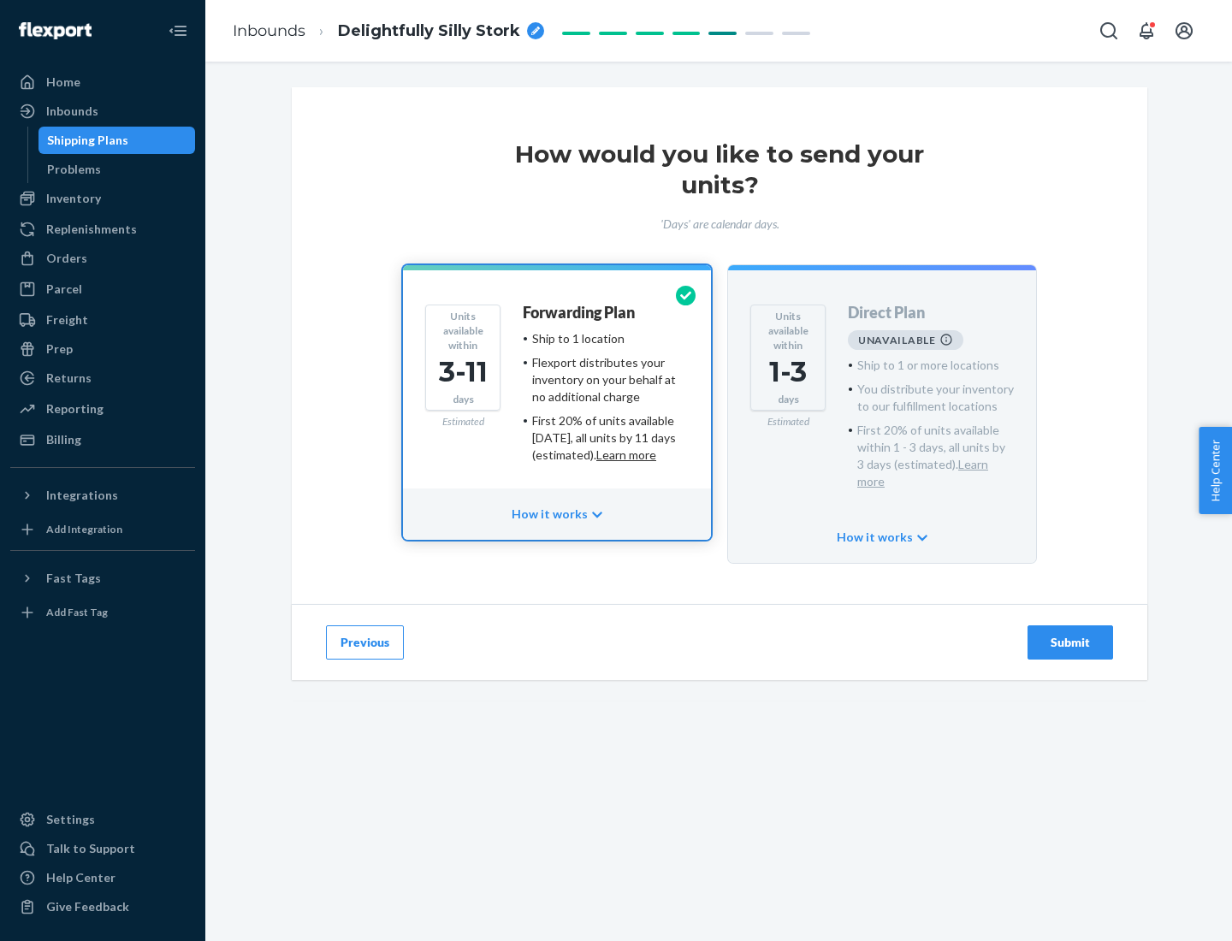
click at [580, 312] on h4 "Forwarding Plan" at bounding box center [579, 313] width 112 height 17
click at [1070, 634] on div "Submit" at bounding box center [1070, 642] width 56 height 17
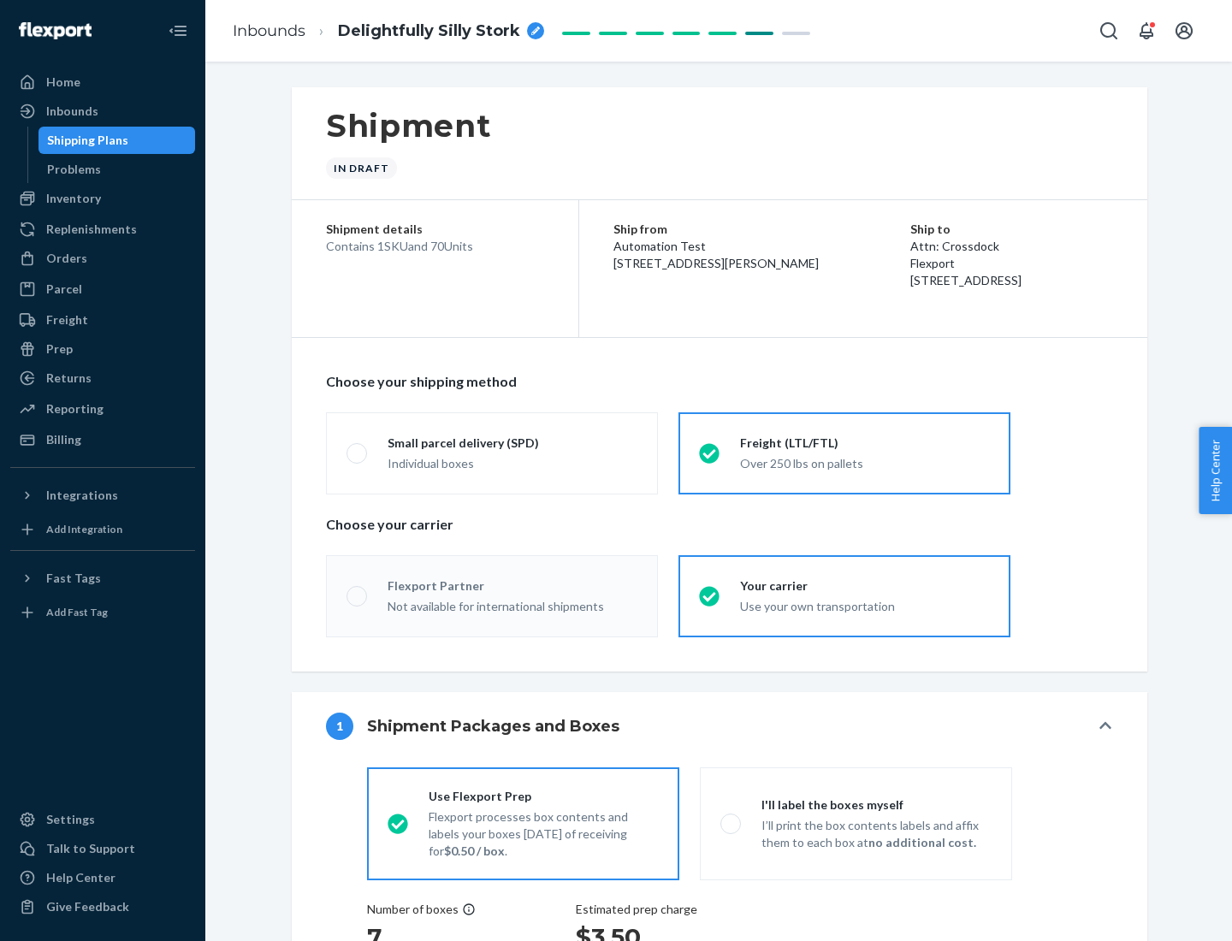
radio input "true"
radio input "false"
radio input "true"
radio input "false"
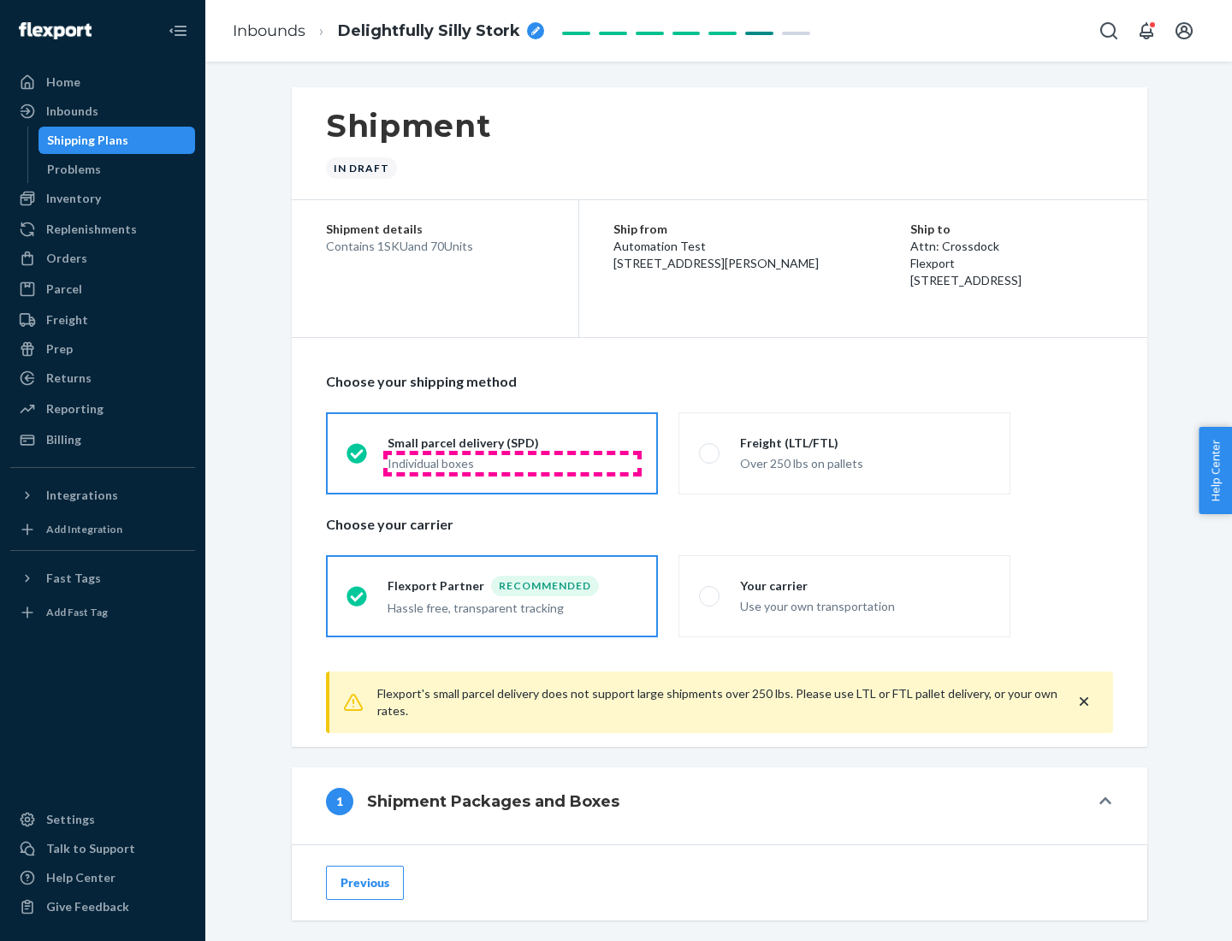
click at [512, 463] on div "Individual boxes" at bounding box center [513, 463] width 250 height 17
click at [358, 459] on input "Small parcel delivery (SPD) Individual boxes" at bounding box center [351, 452] width 11 height 11
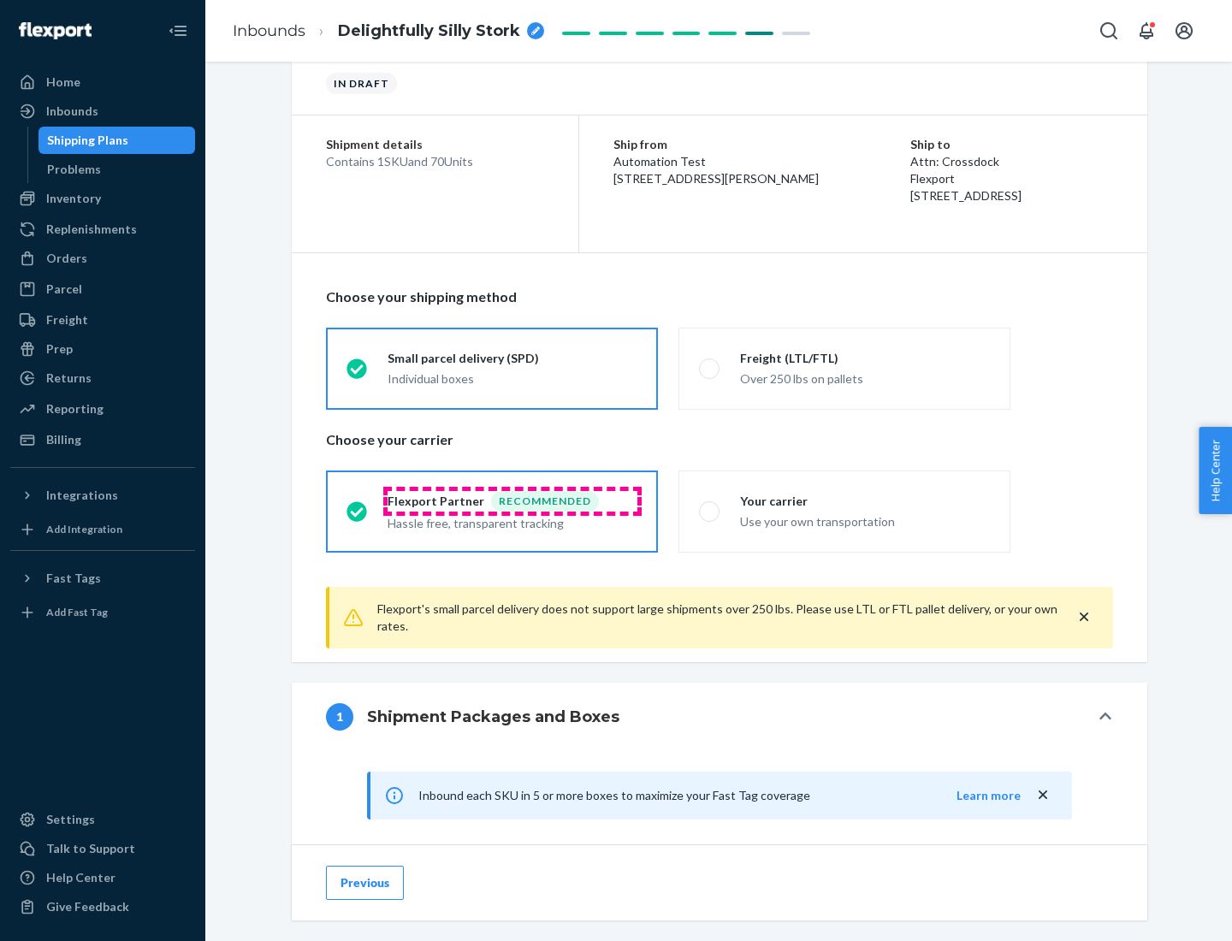
click at [512, 500] on div "Recommended" at bounding box center [545, 501] width 108 height 21
click at [358, 506] on input "Flexport Partner Recommended Hassle free, transparent tracking" at bounding box center [351, 511] width 11 height 11
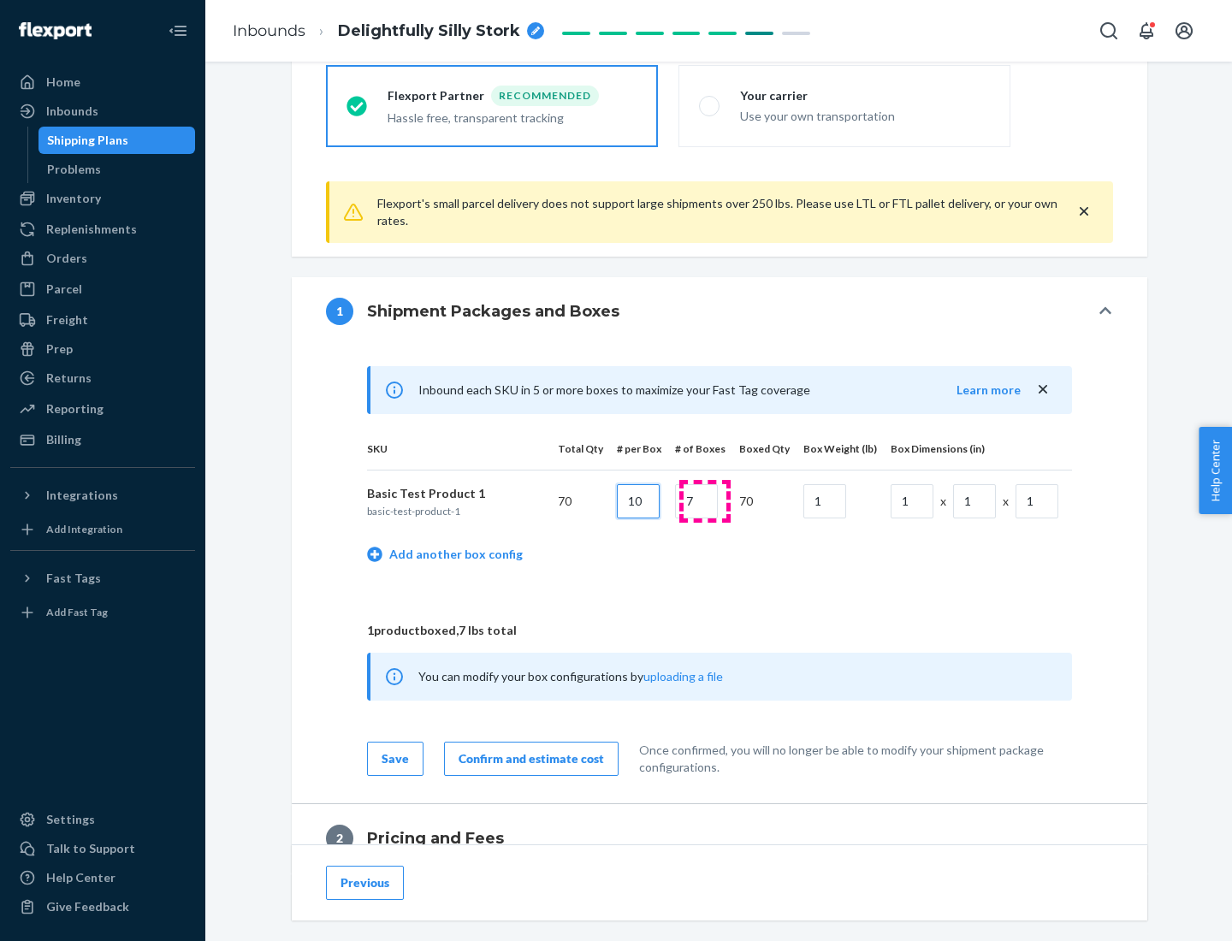
type input "10"
type input "7"
type input "1"
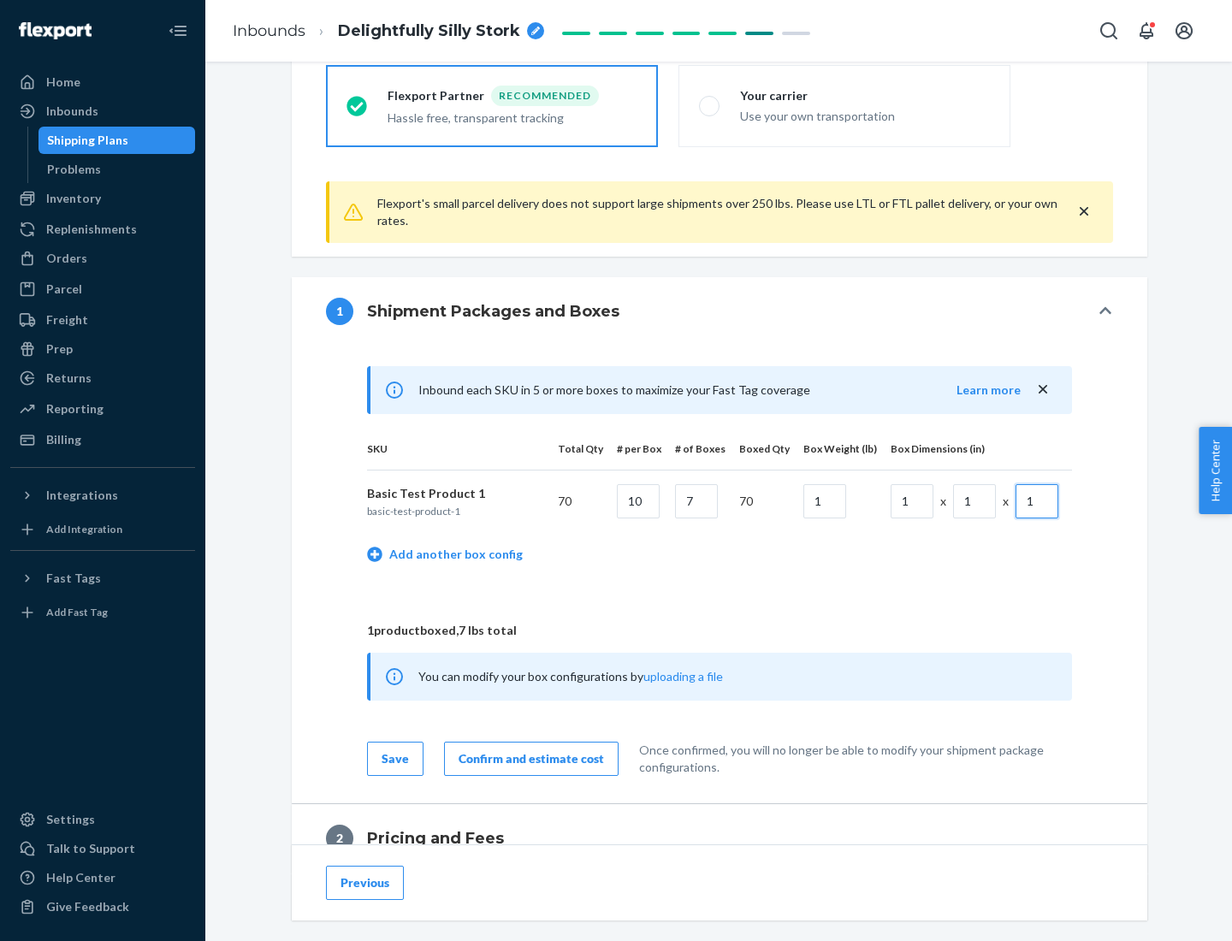
scroll to position [748, 0]
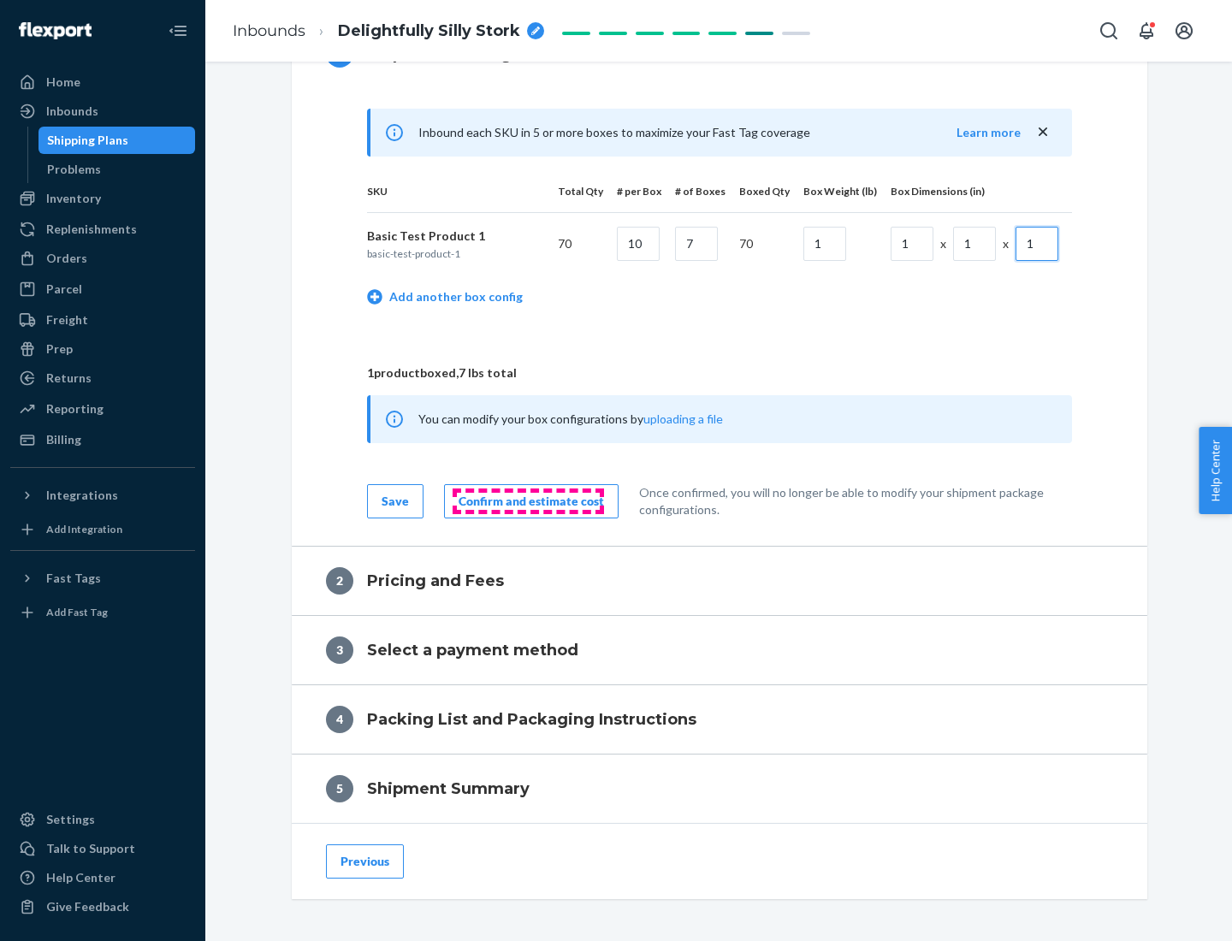
type input "1"
click at [528, 500] on div "Confirm and estimate cost" at bounding box center [531, 501] width 145 height 17
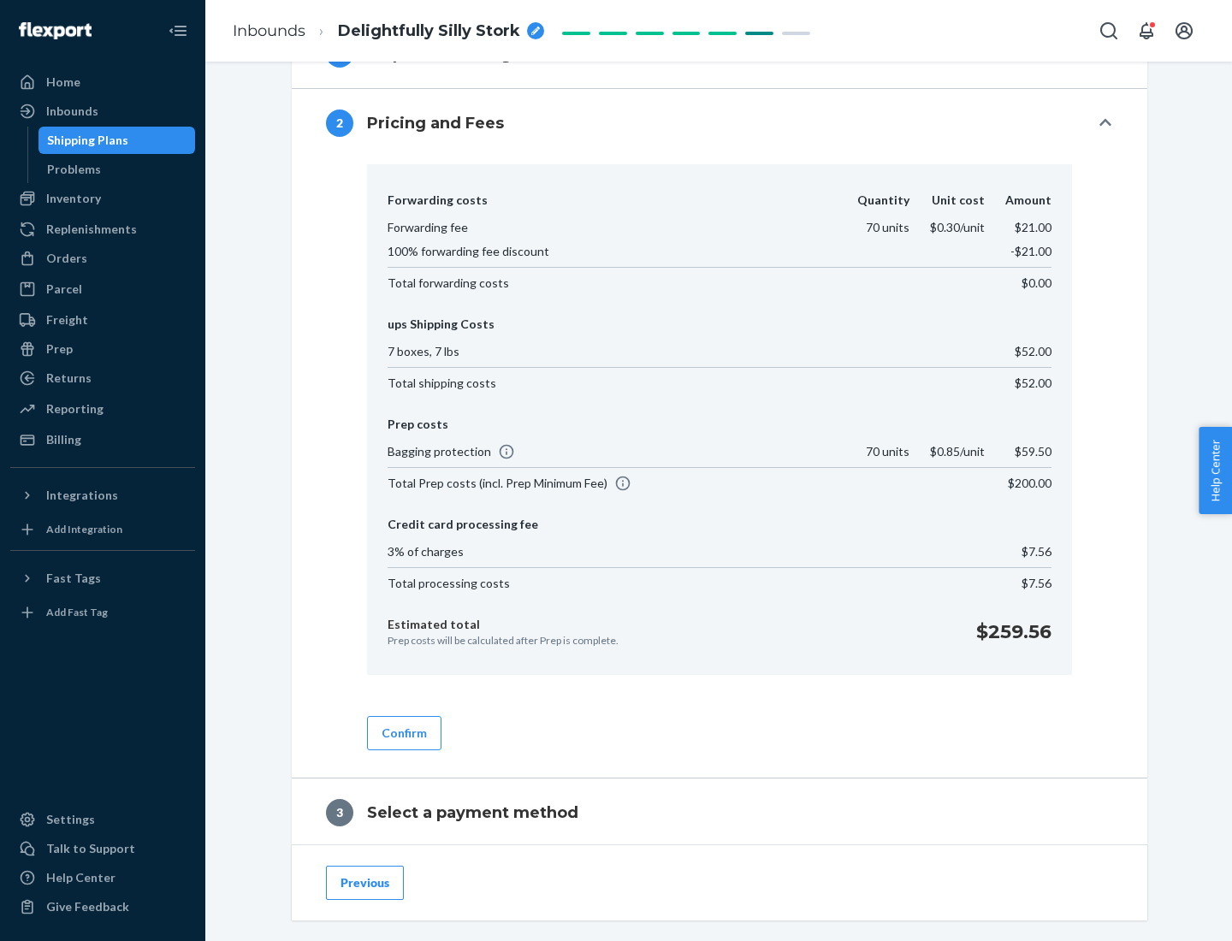
scroll to position [980, 0]
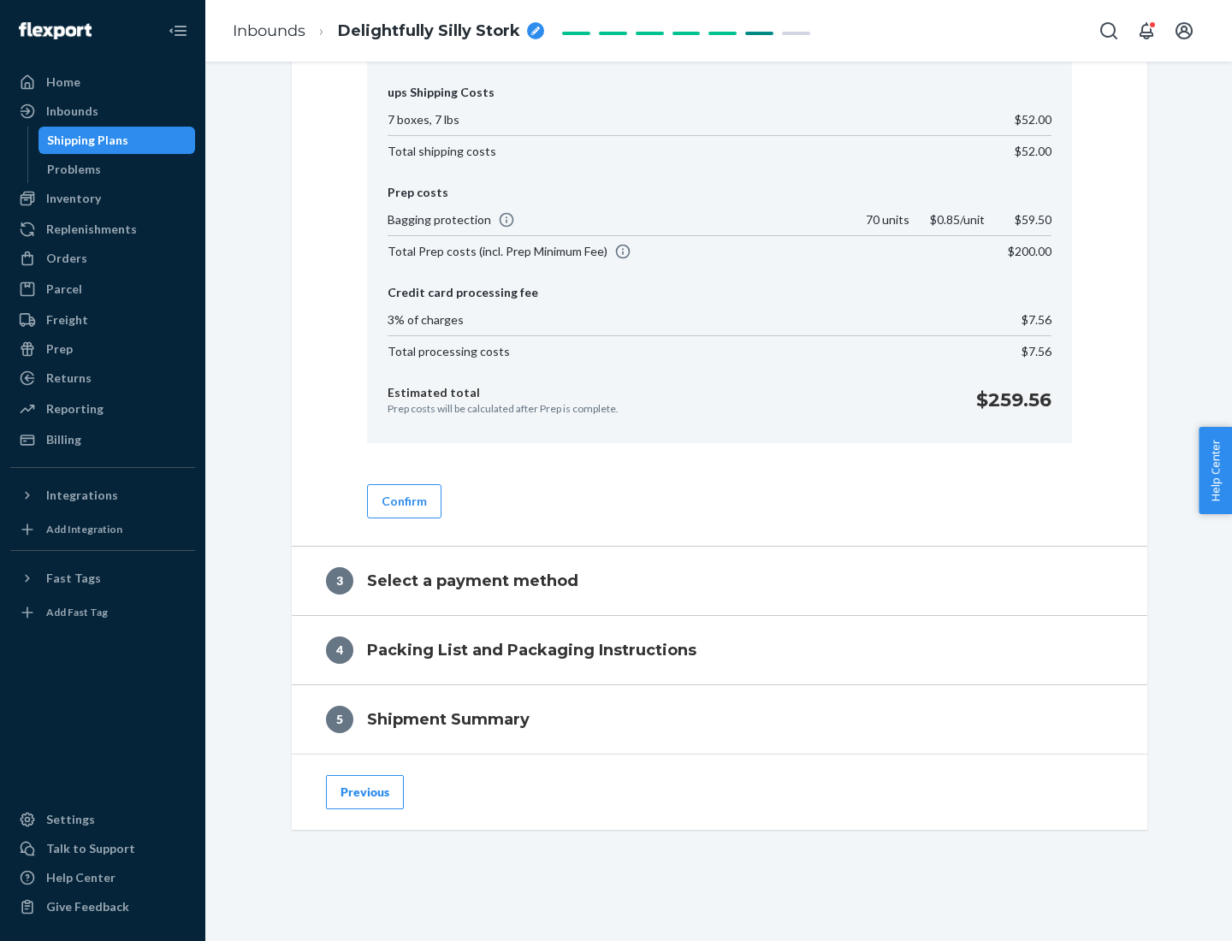
click at [403, 500] on button "Confirm" at bounding box center [404, 501] width 74 height 34
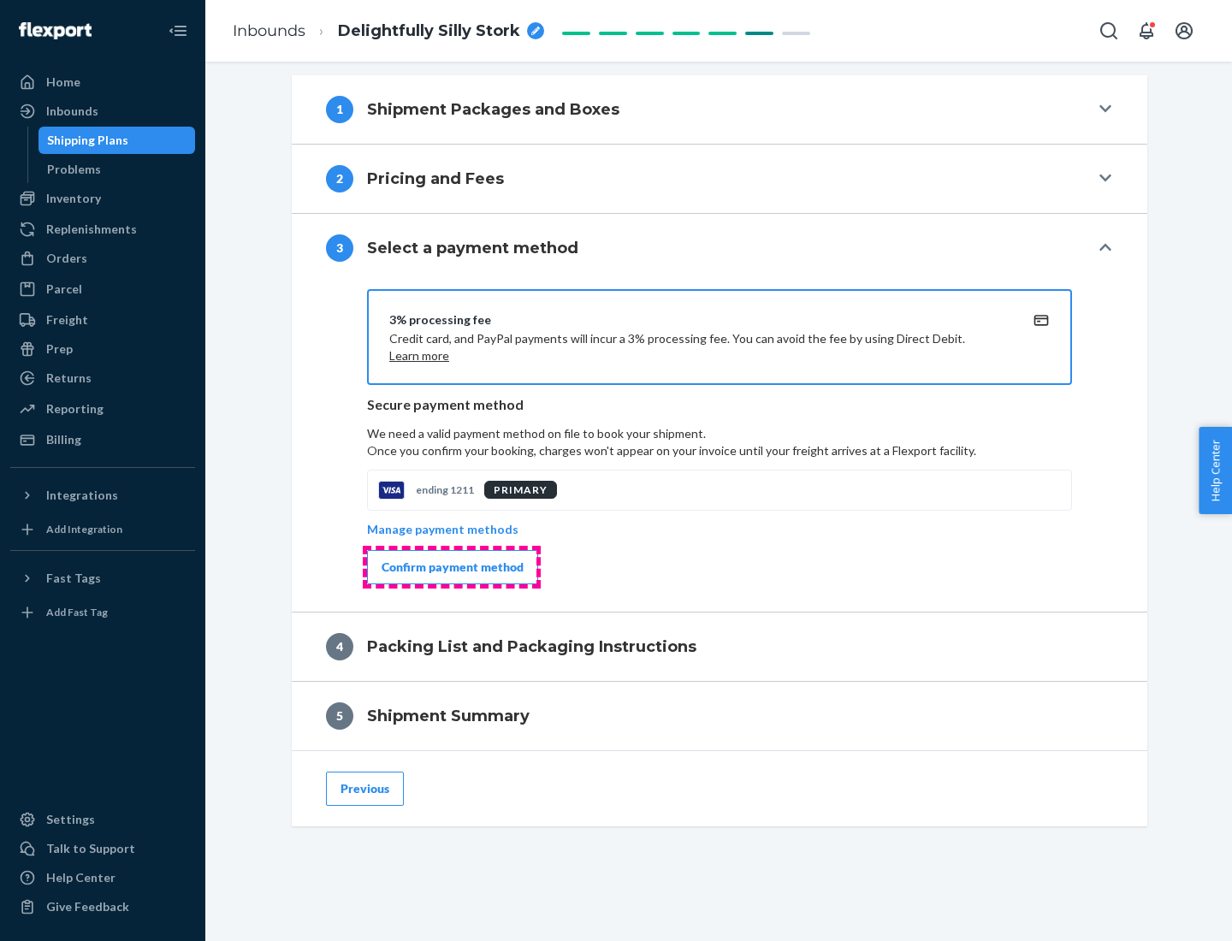
click at [451, 567] on div "Confirm payment method" at bounding box center [453, 567] width 142 height 17
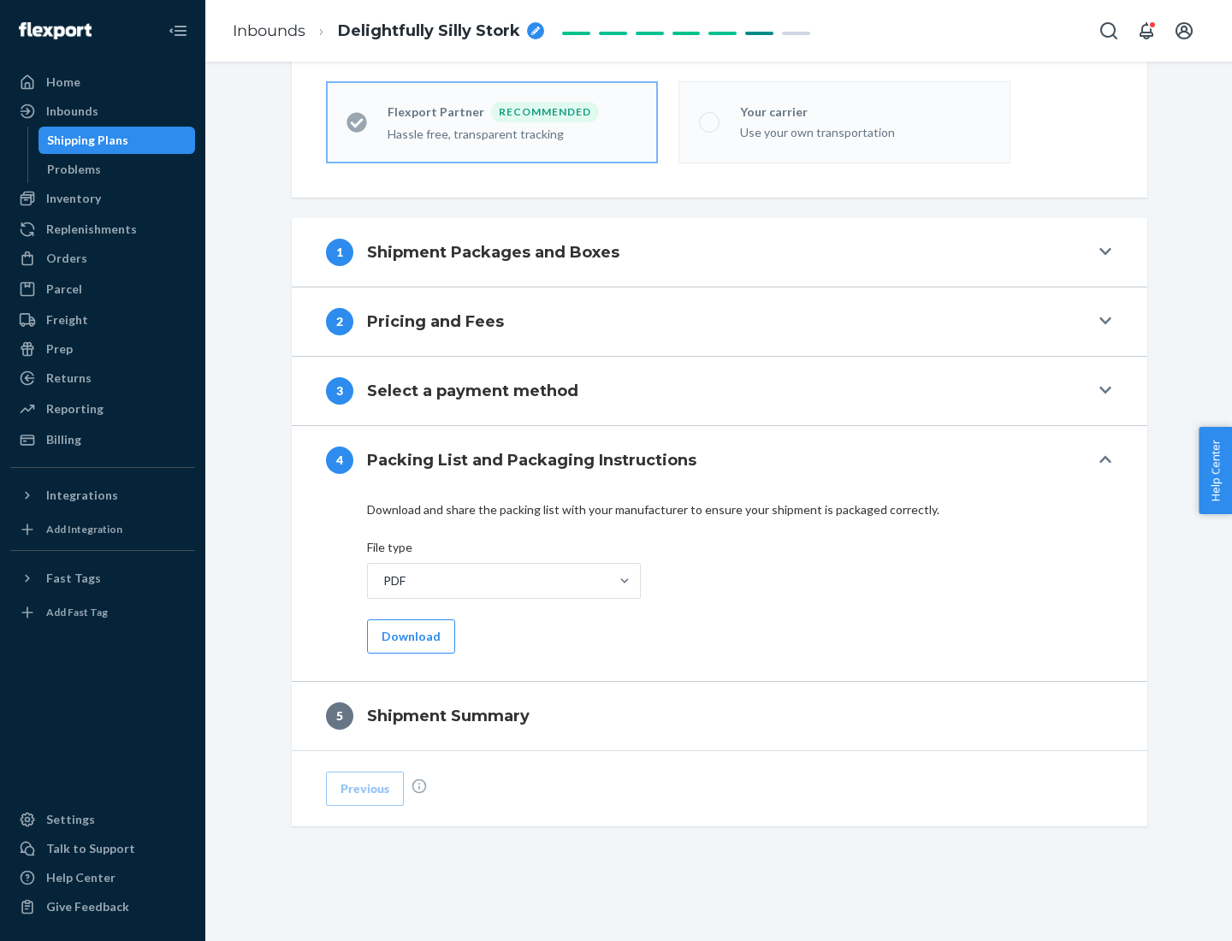
scroll to position [474, 0]
click at [409, 636] on button "Download" at bounding box center [411, 636] width 88 height 34
